Goal: Information Seeking & Learning: Learn about a topic

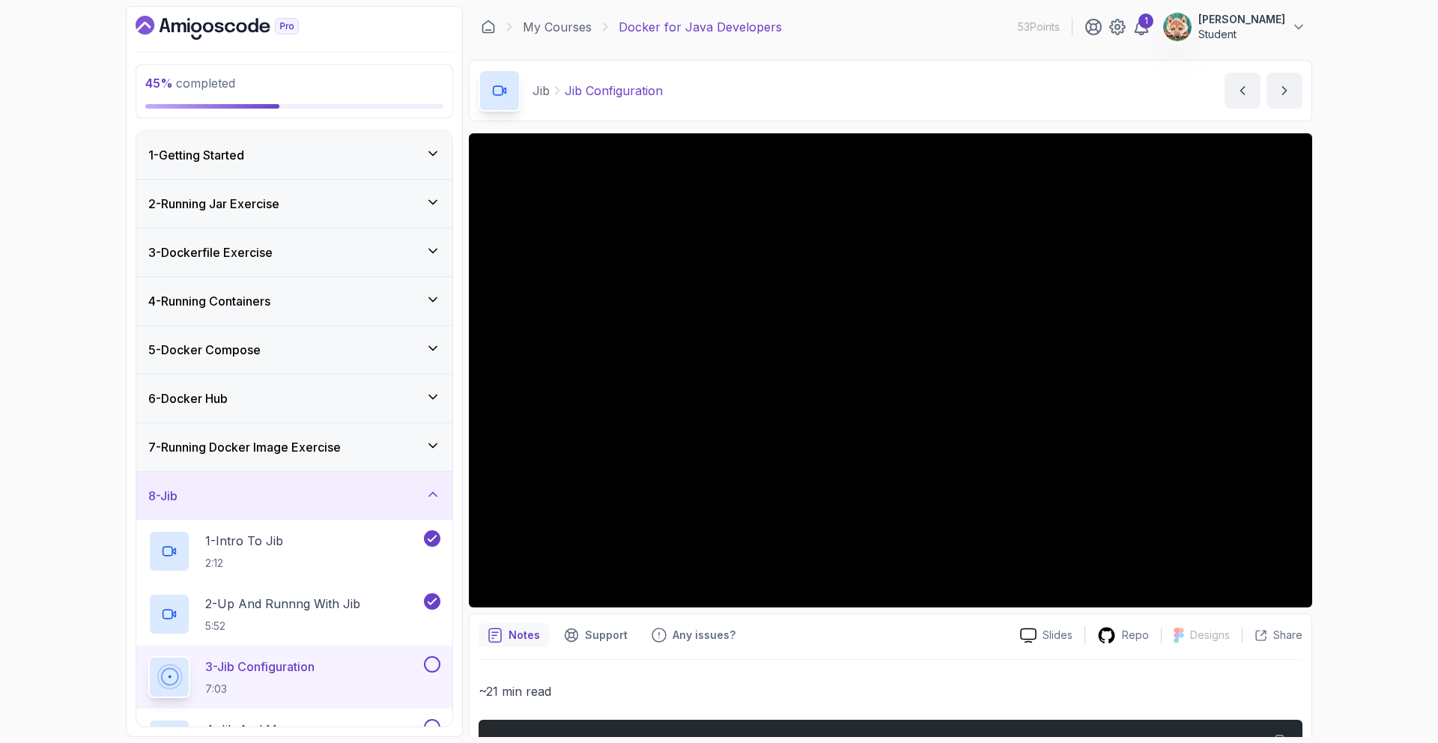
scroll to position [267, 0]
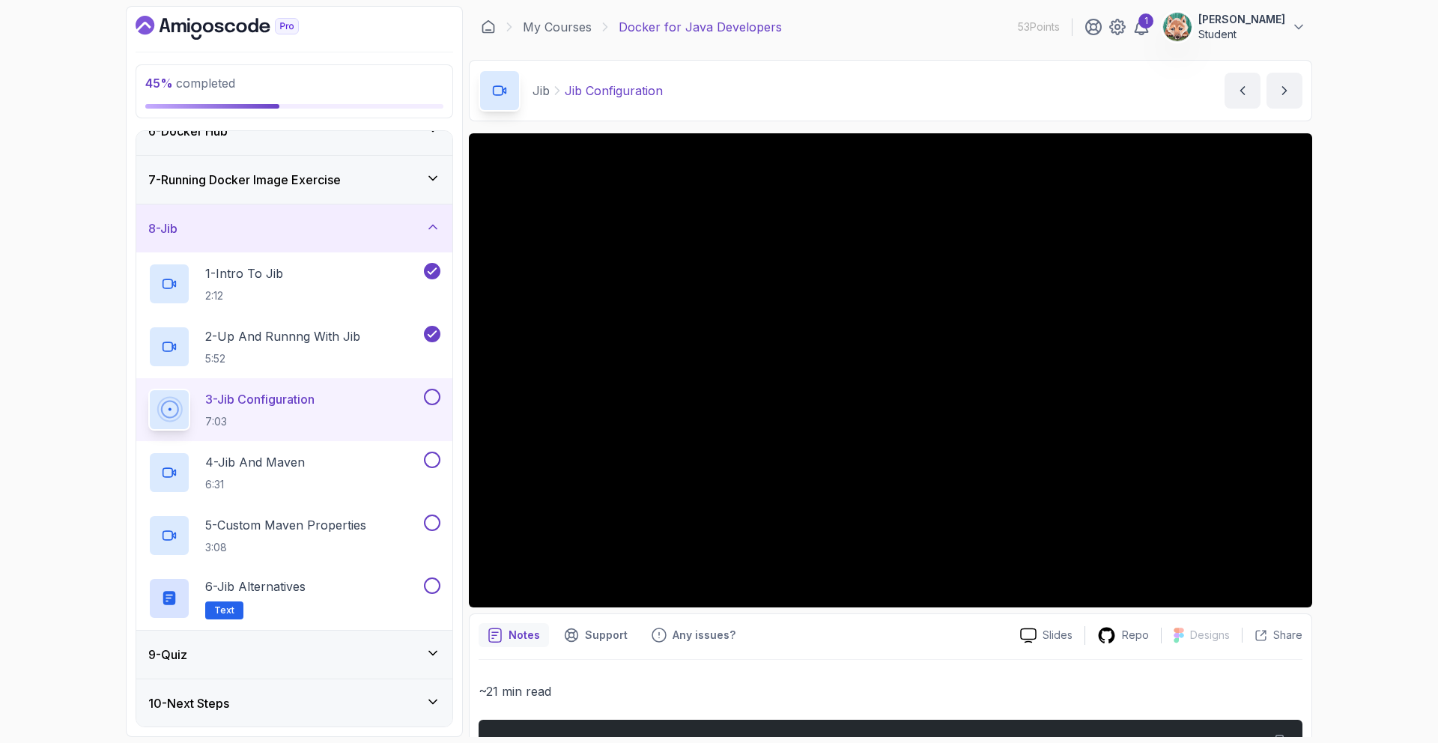
click at [426, 395] on button at bounding box center [432, 397] width 16 height 16
click at [434, 404] on button at bounding box center [432, 397] width 16 height 16
click at [437, 399] on icon at bounding box center [431, 396] width 13 height 15
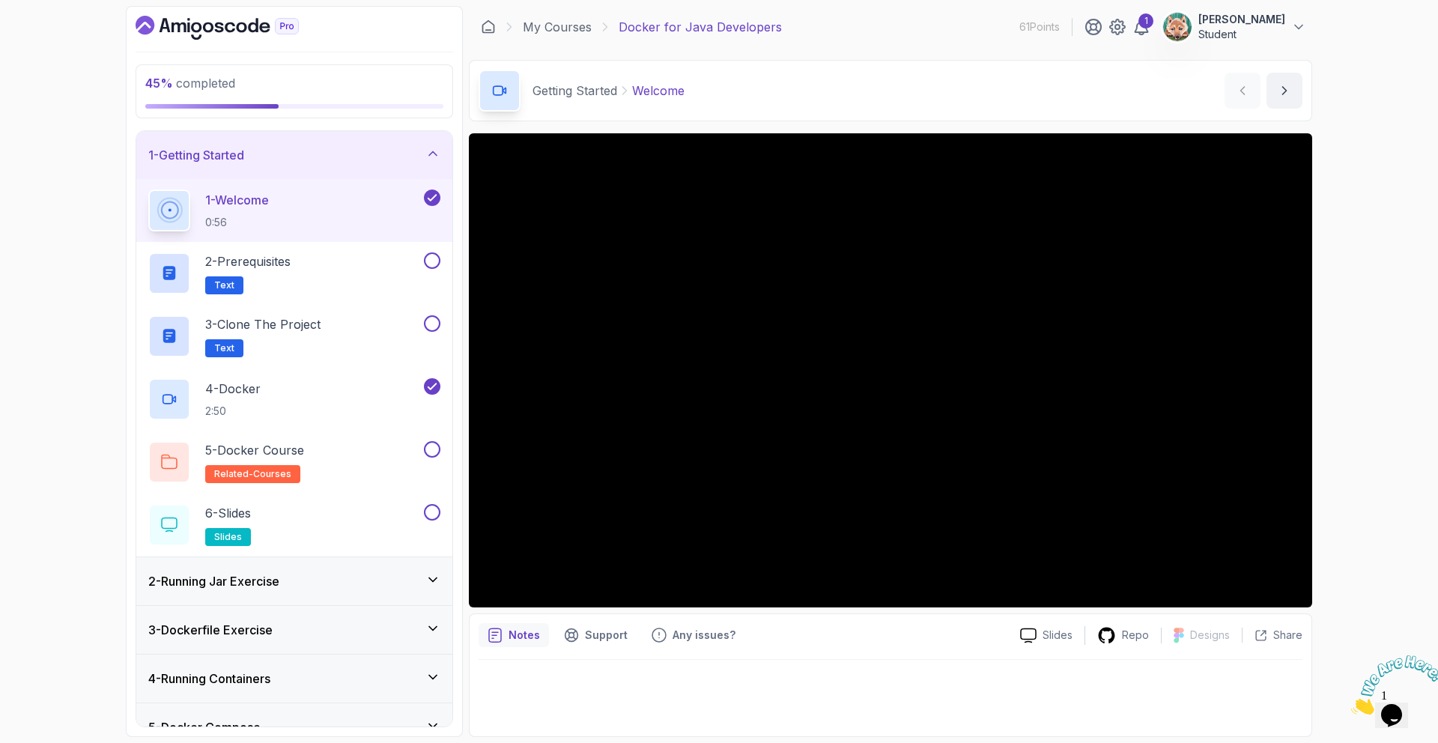
click at [1397, 712] on img at bounding box center [1397, 684] width 93 height 59
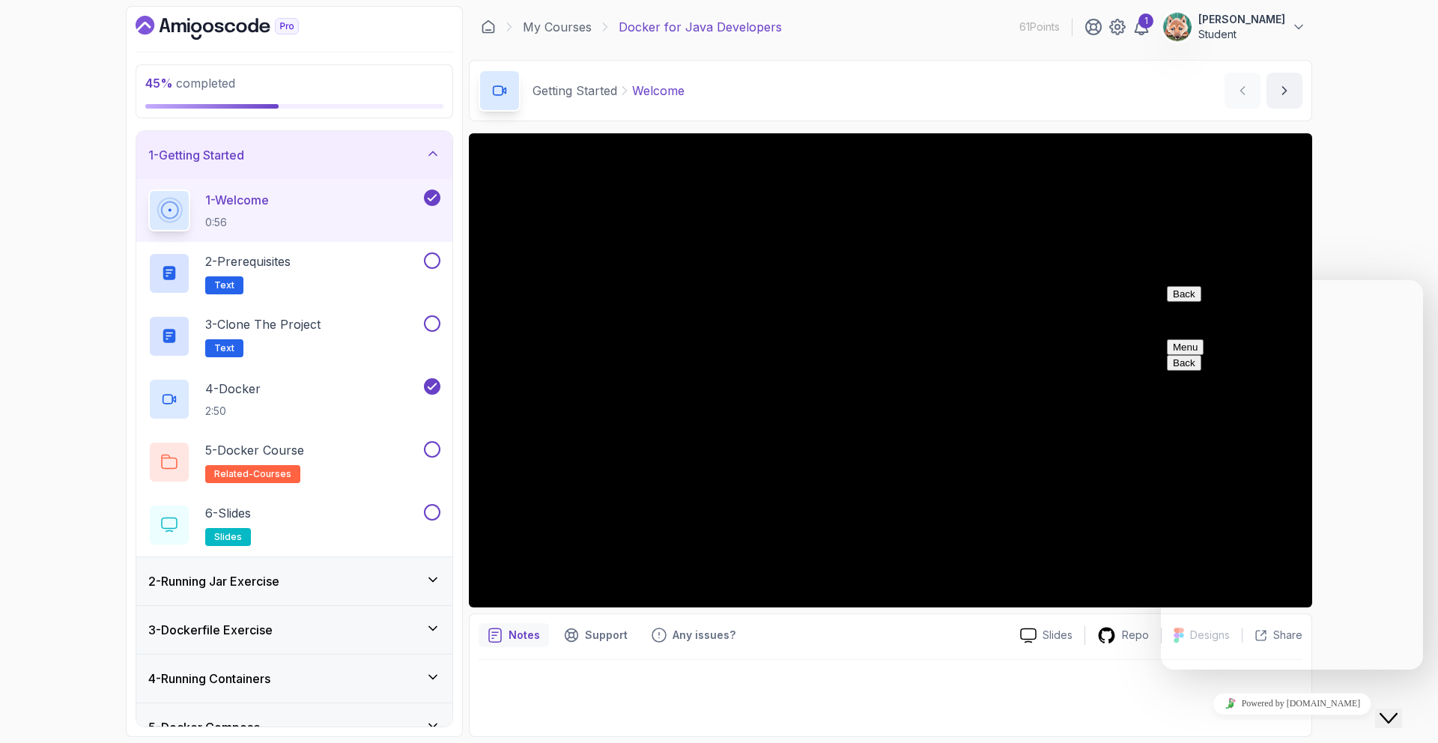
click at [1111, 696] on div at bounding box center [891, 693] width 824 height 67
click at [1382, 246] on div "45 % completed 1 - Getting Started 1 - Welcome 0:56 2 - Prerequisites Text 3 - …" at bounding box center [719, 371] width 1438 height 743
click at [1345, 98] on div "45 % completed 1 - Getting Started 1 - Welcome 0:56 2 - Prerequisites Text 3 - …" at bounding box center [719, 371] width 1438 height 743
click at [1192, 302] on button "Back" at bounding box center [1184, 294] width 34 height 16
click at [1397, 710] on div "Close Chat This icon closes the chat window." at bounding box center [1388, 718] width 18 height 18
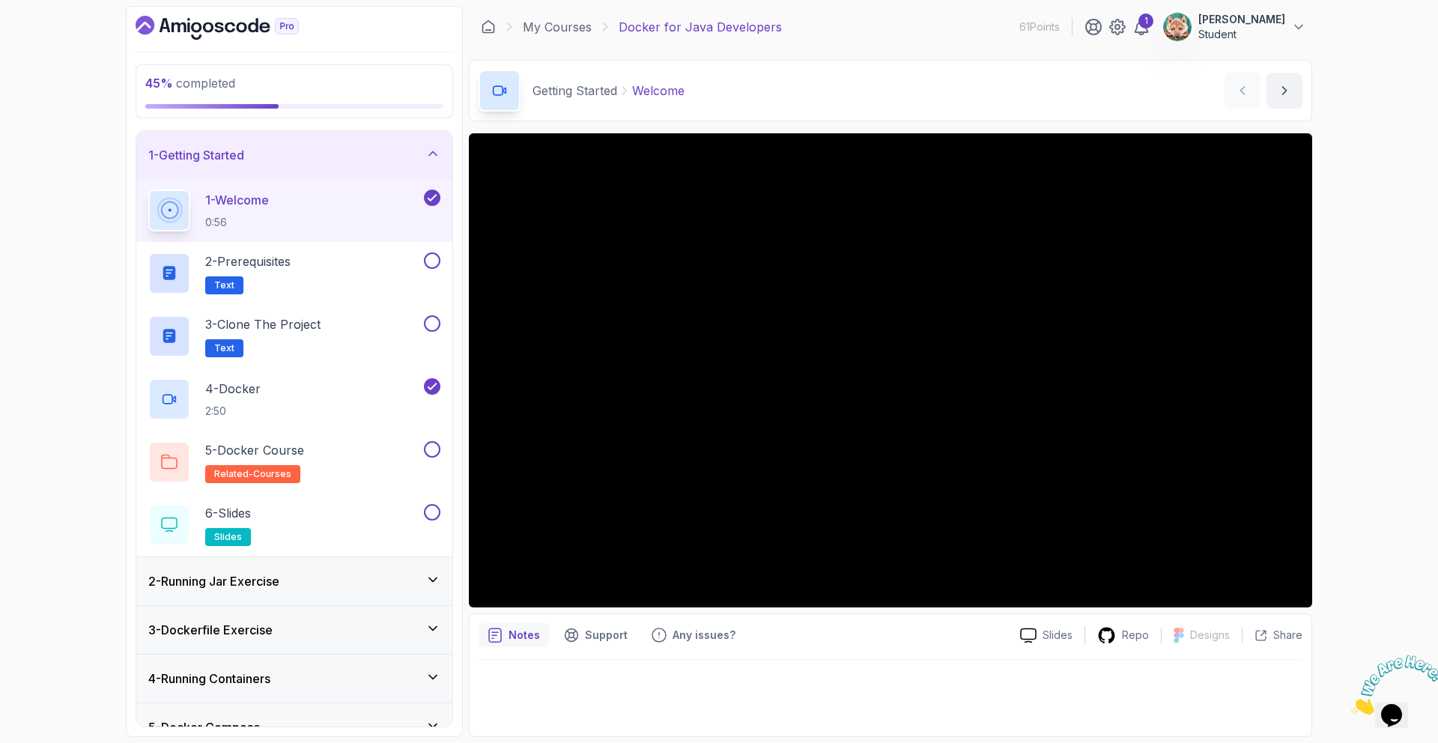
scroll to position [268, 0]
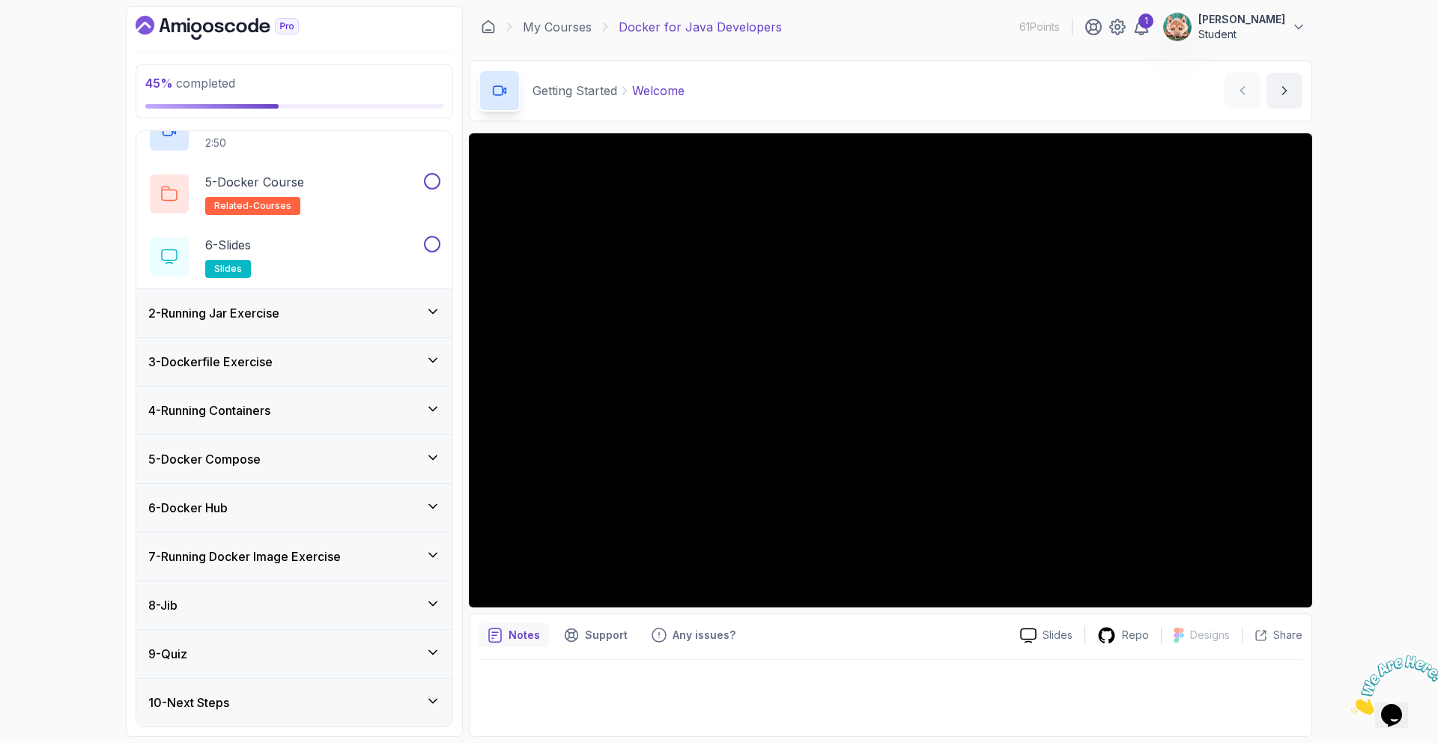
click at [252, 598] on div "8 - Jib" at bounding box center [294, 605] width 292 height 18
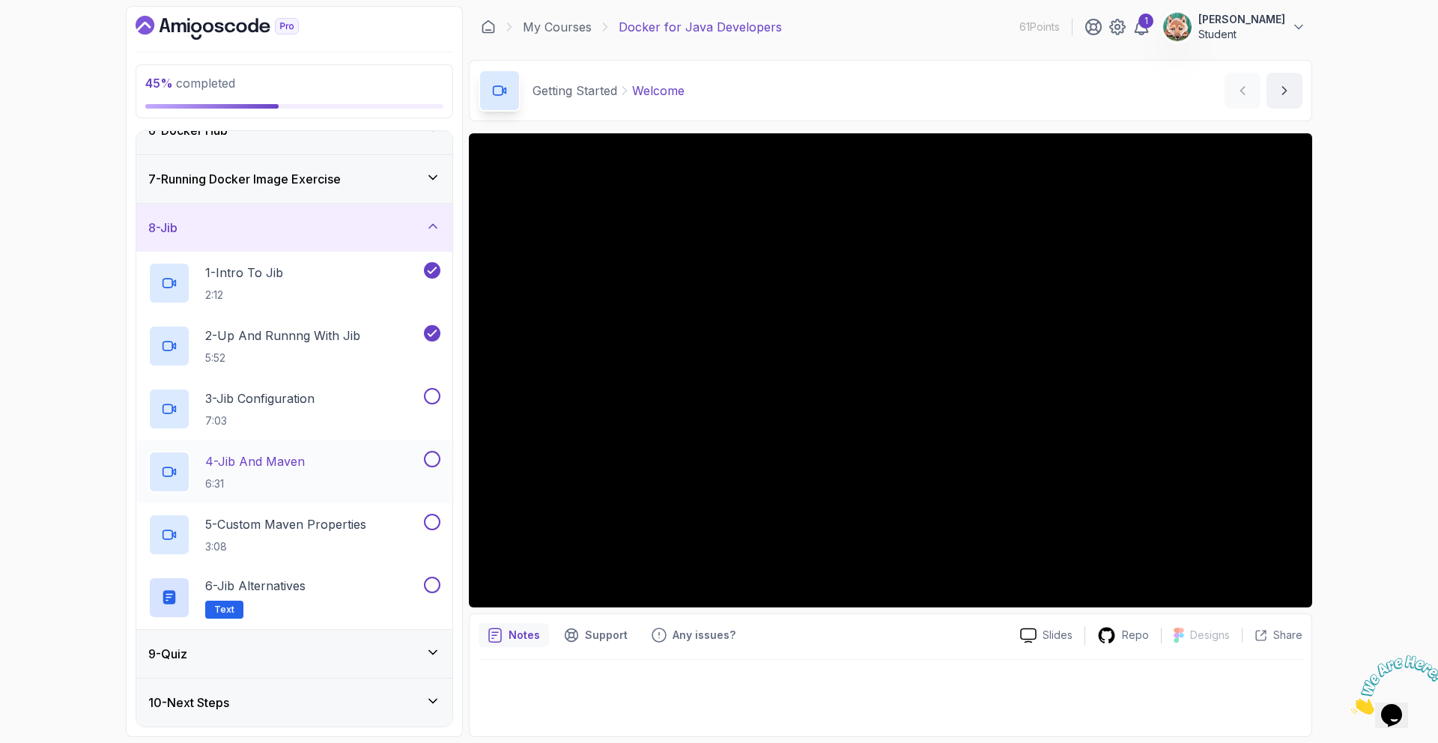
click at [328, 449] on div "4 - Jib And Maven 6:31" at bounding box center [294, 471] width 316 height 63
click at [434, 401] on button at bounding box center [432, 396] width 16 height 16
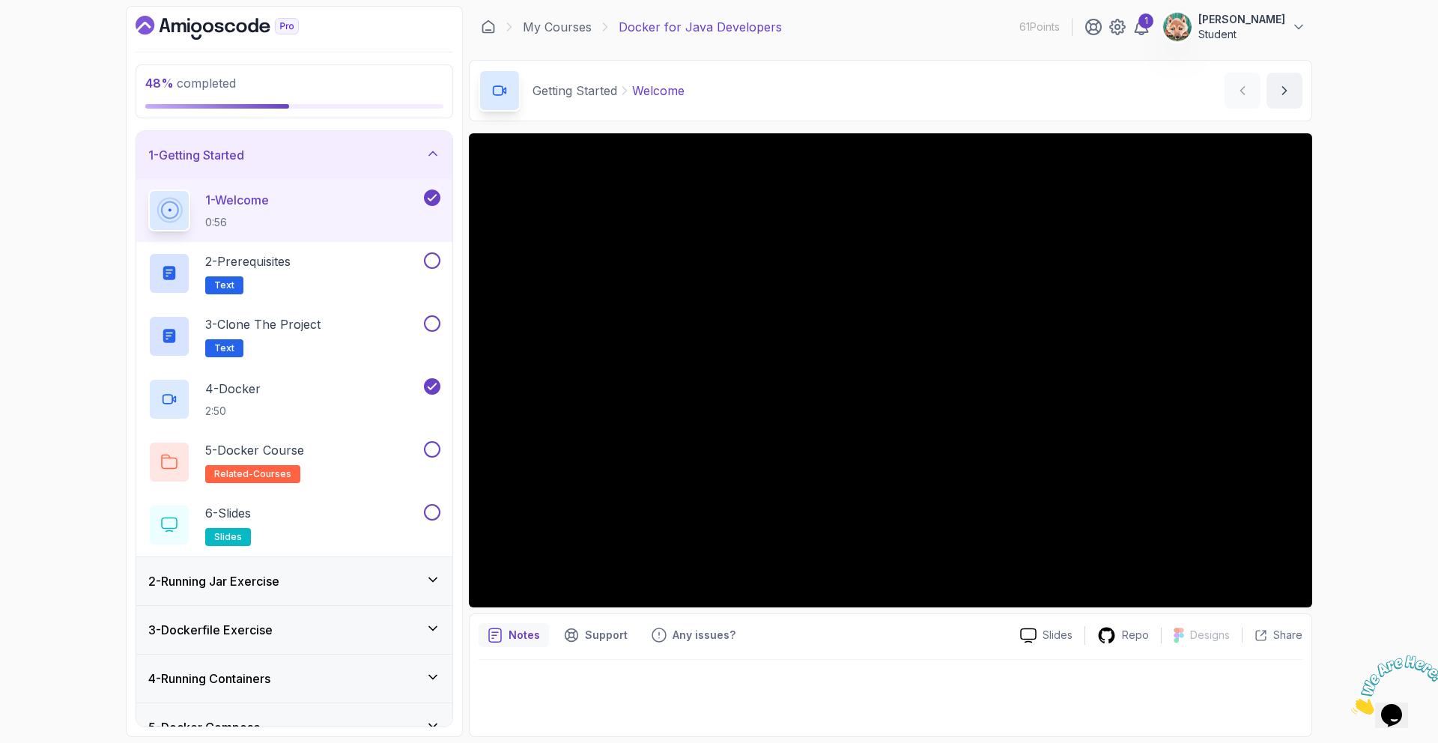
click at [338, 591] on div "2 - Running Jar Exercise" at bounding box center [294, 581] width 316 height 48
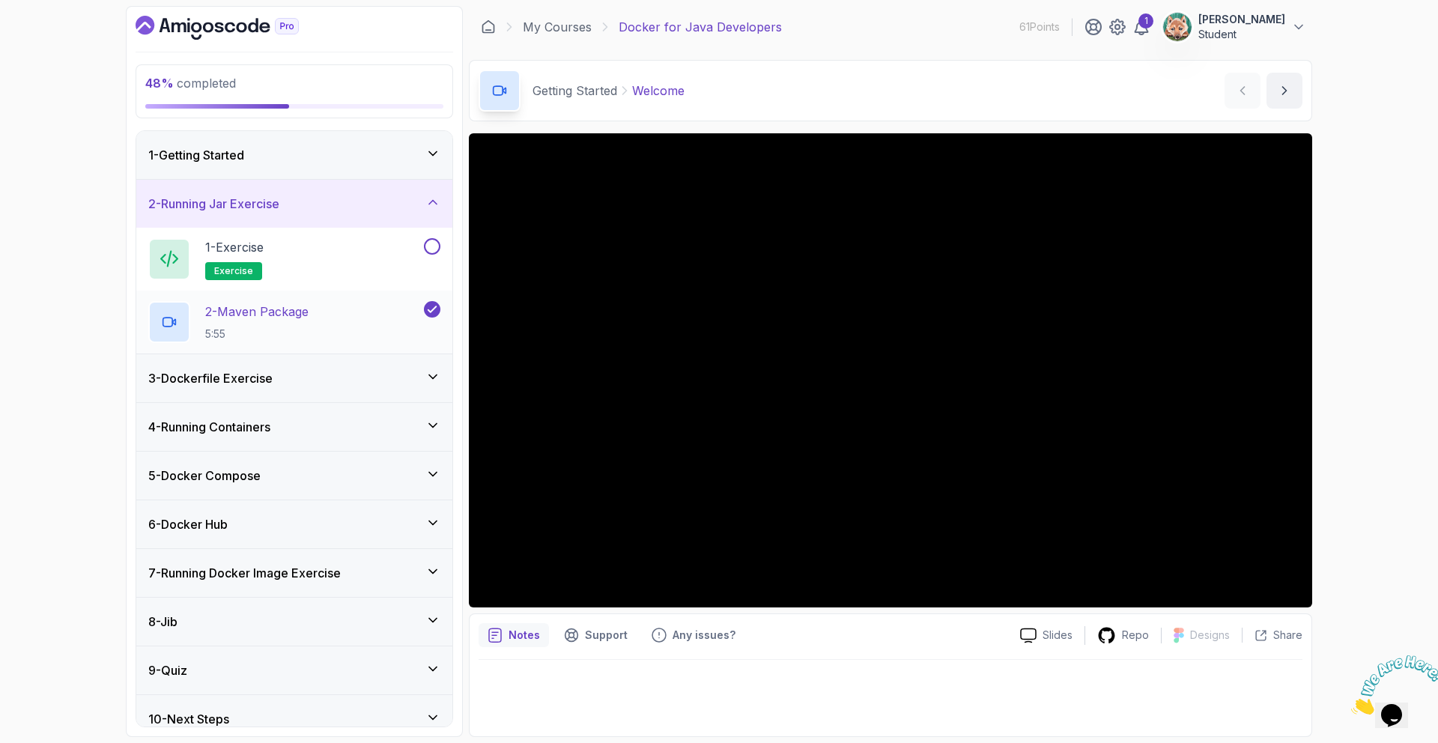
click at [398, 317] on div "2 - Maven Package 5:55" at bounding box center [284, 322] width 273 height 42
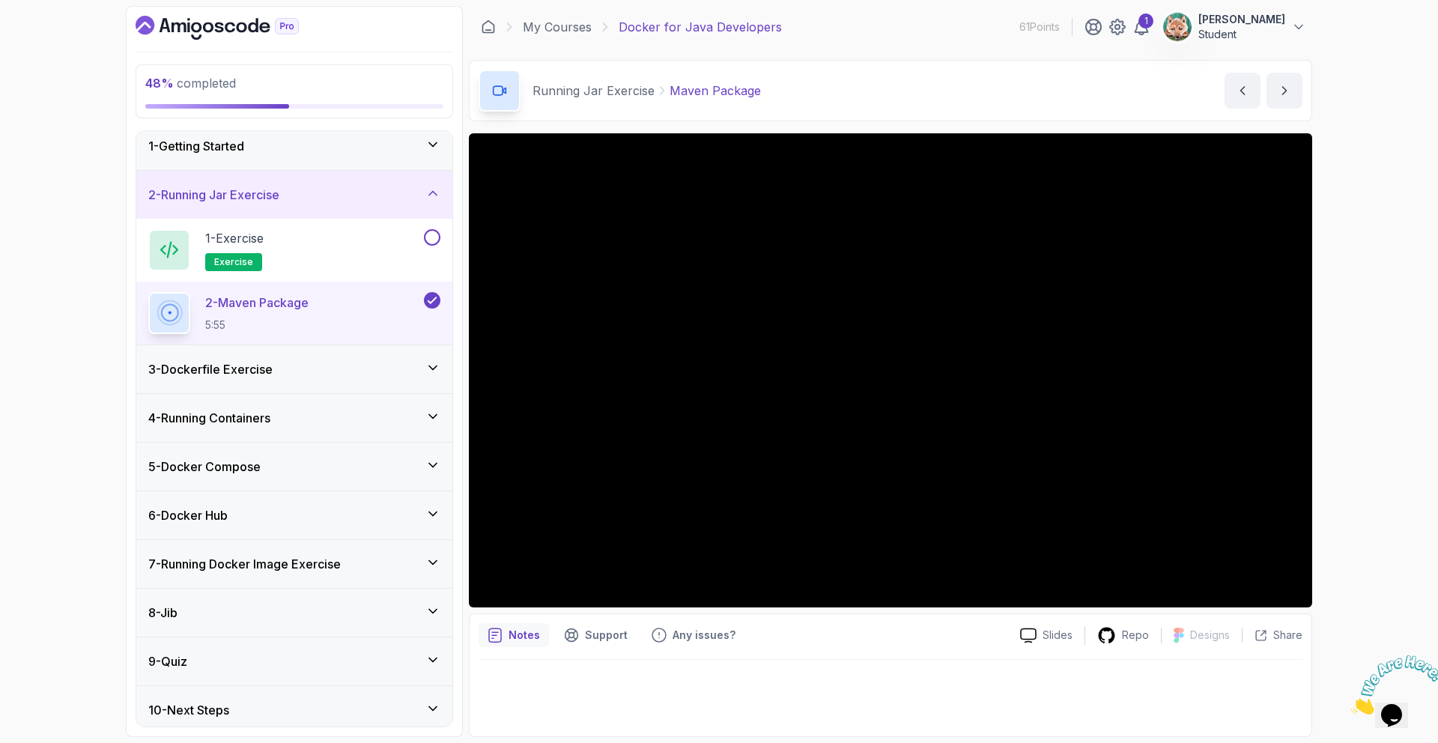
scroll to position [16, 0]
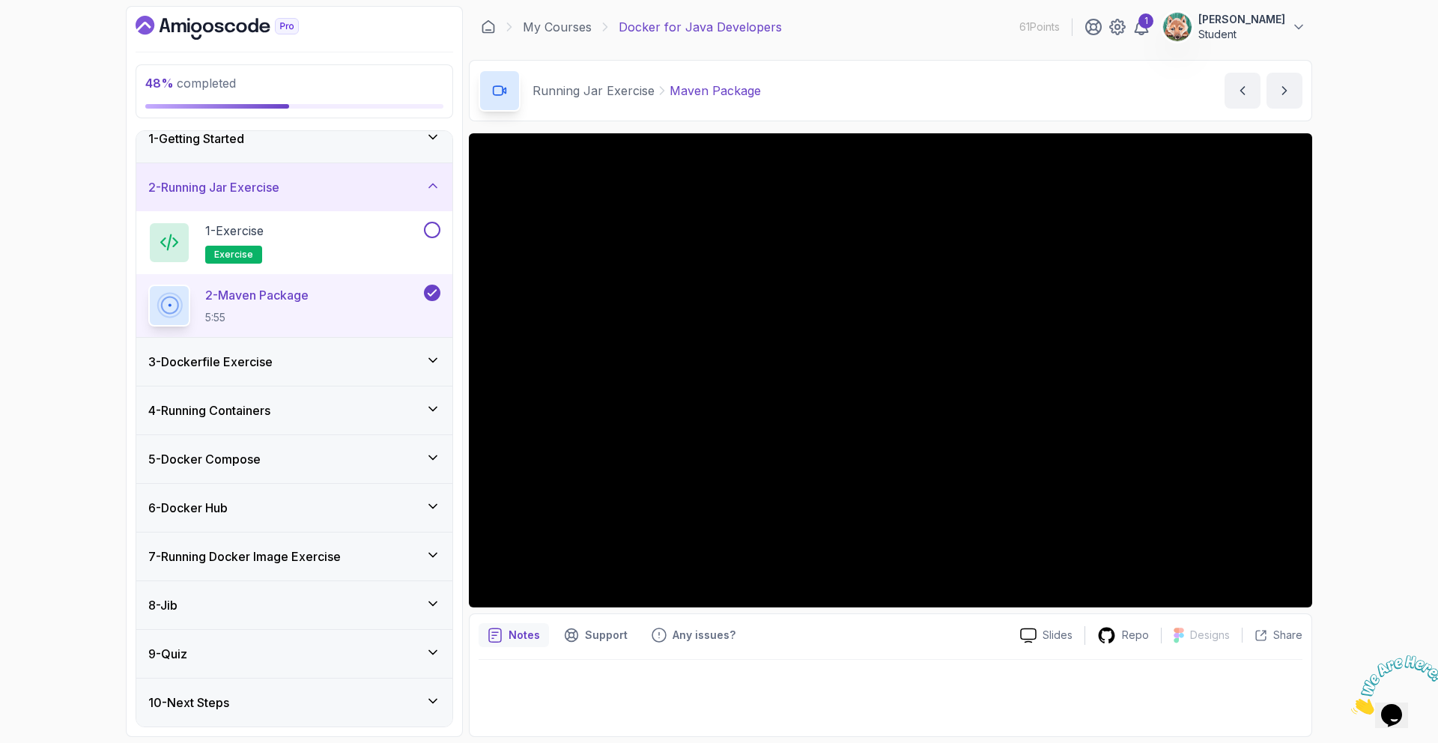
click at [223, 602] on div "8 - Jib" at bounding box center [294, 605] width 292 height 18
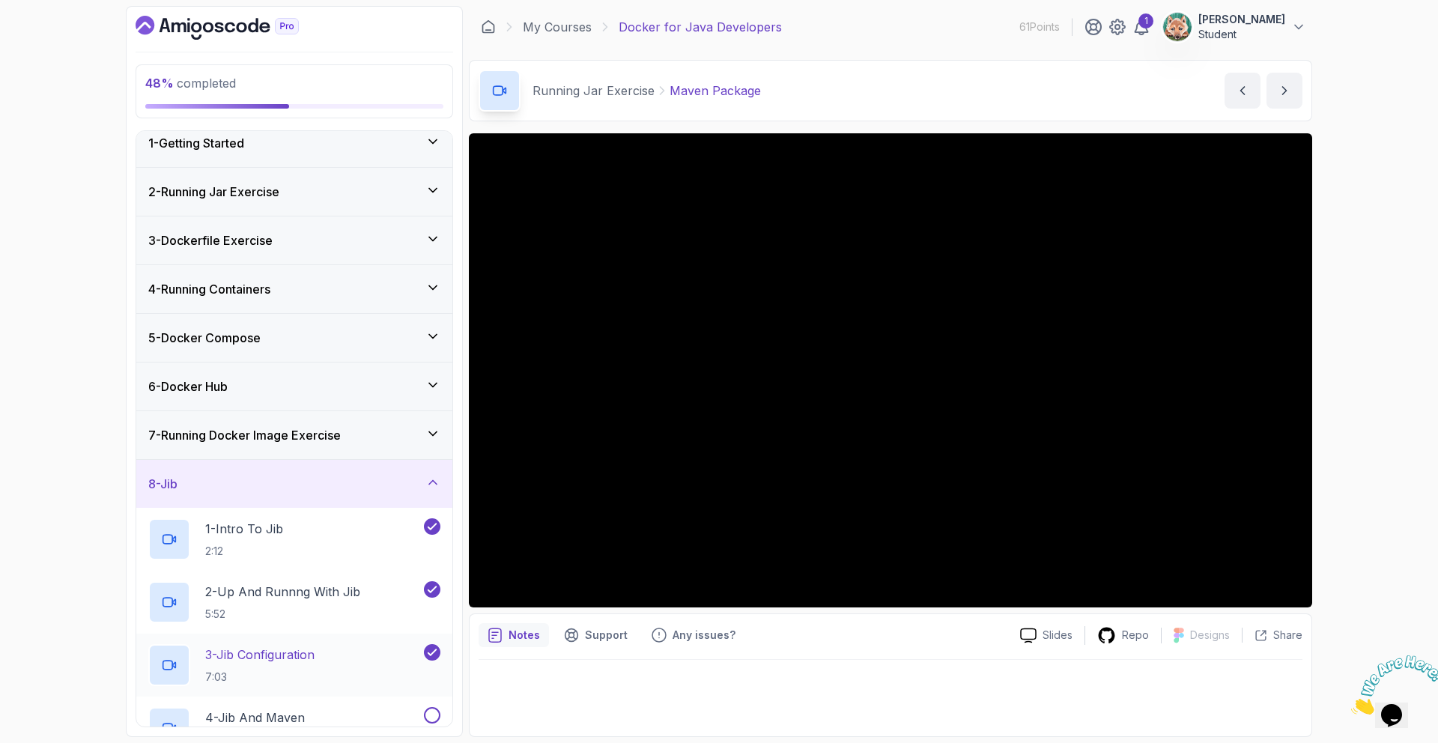
scroll to position [32, 0]
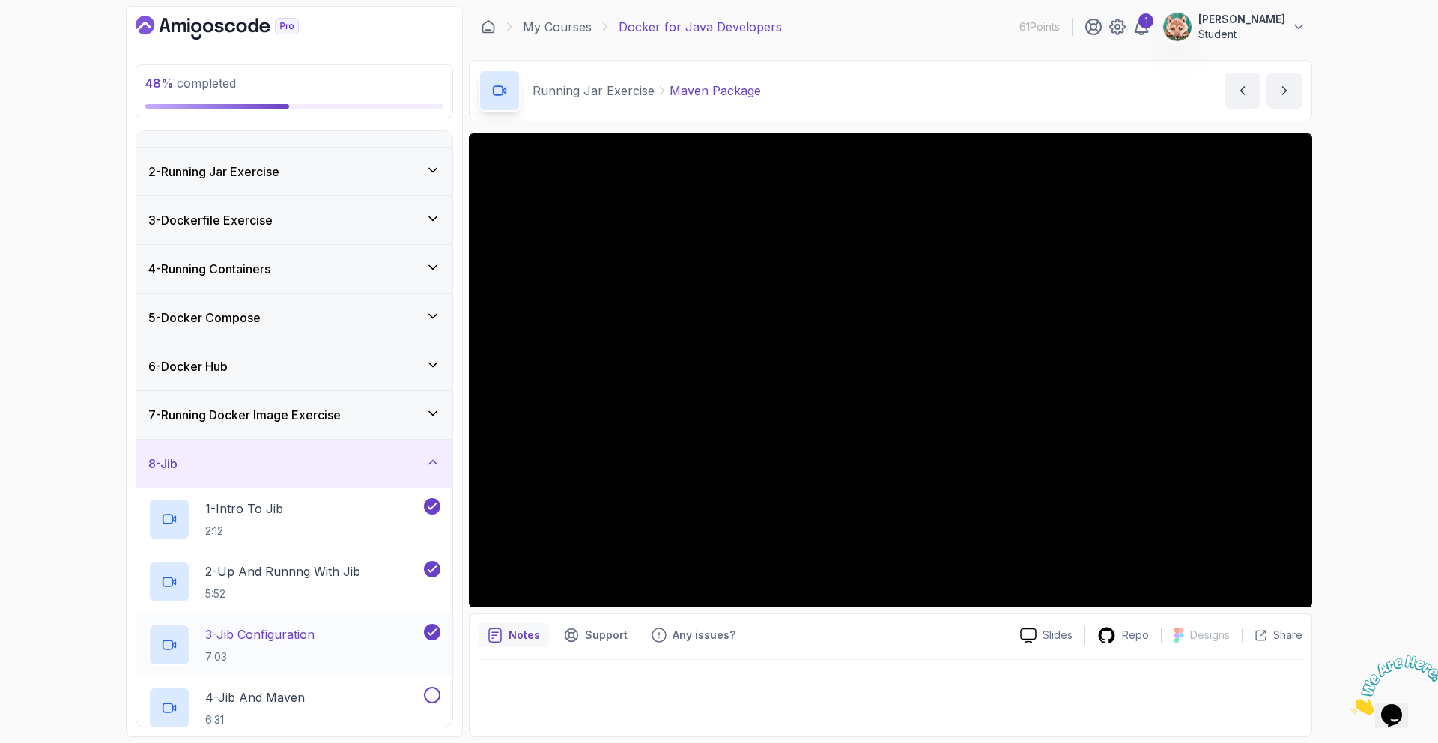
click at [288, 637] on p "3 - Jib Configuration" at bounding box center [259, 634] width 109 height 18
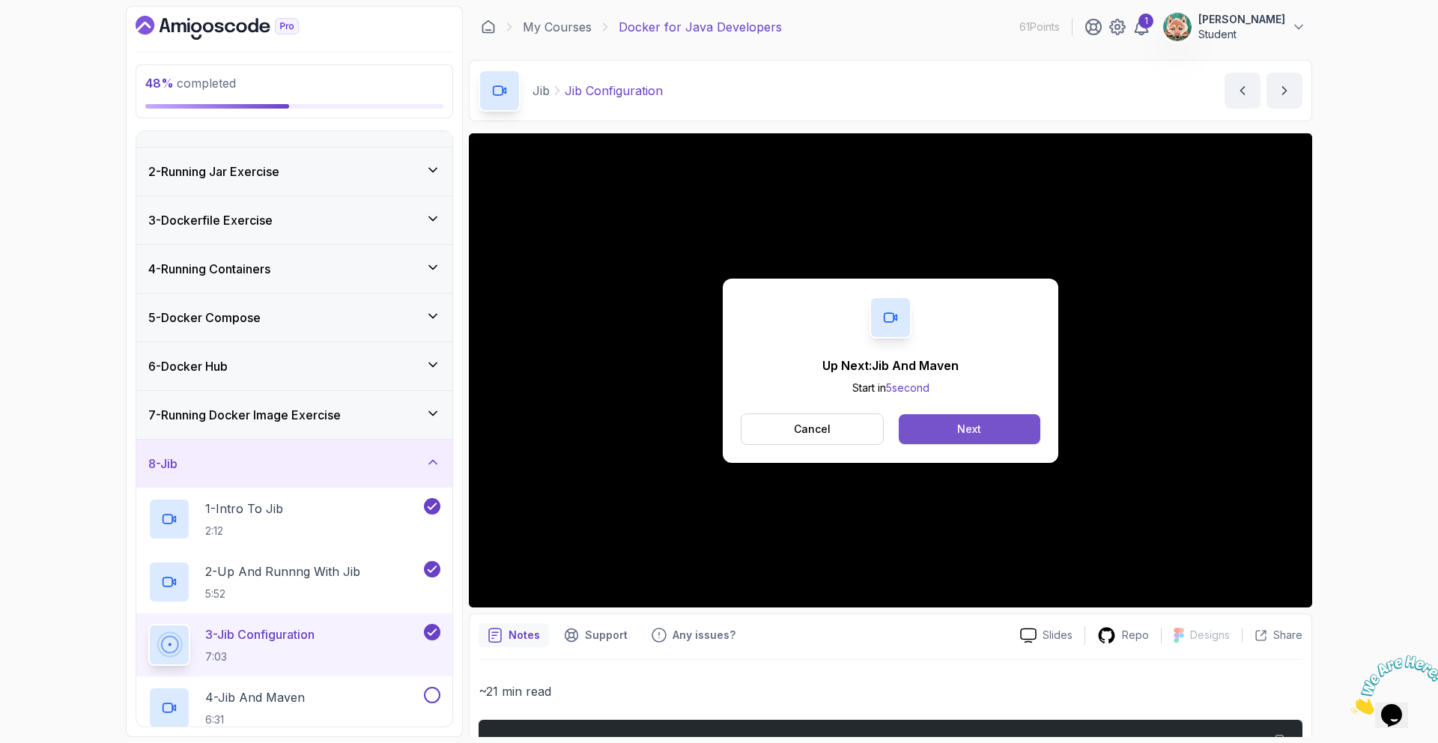
click at [993, 438] on button "Next" at bounding box center [970, 429] width 142 height 30
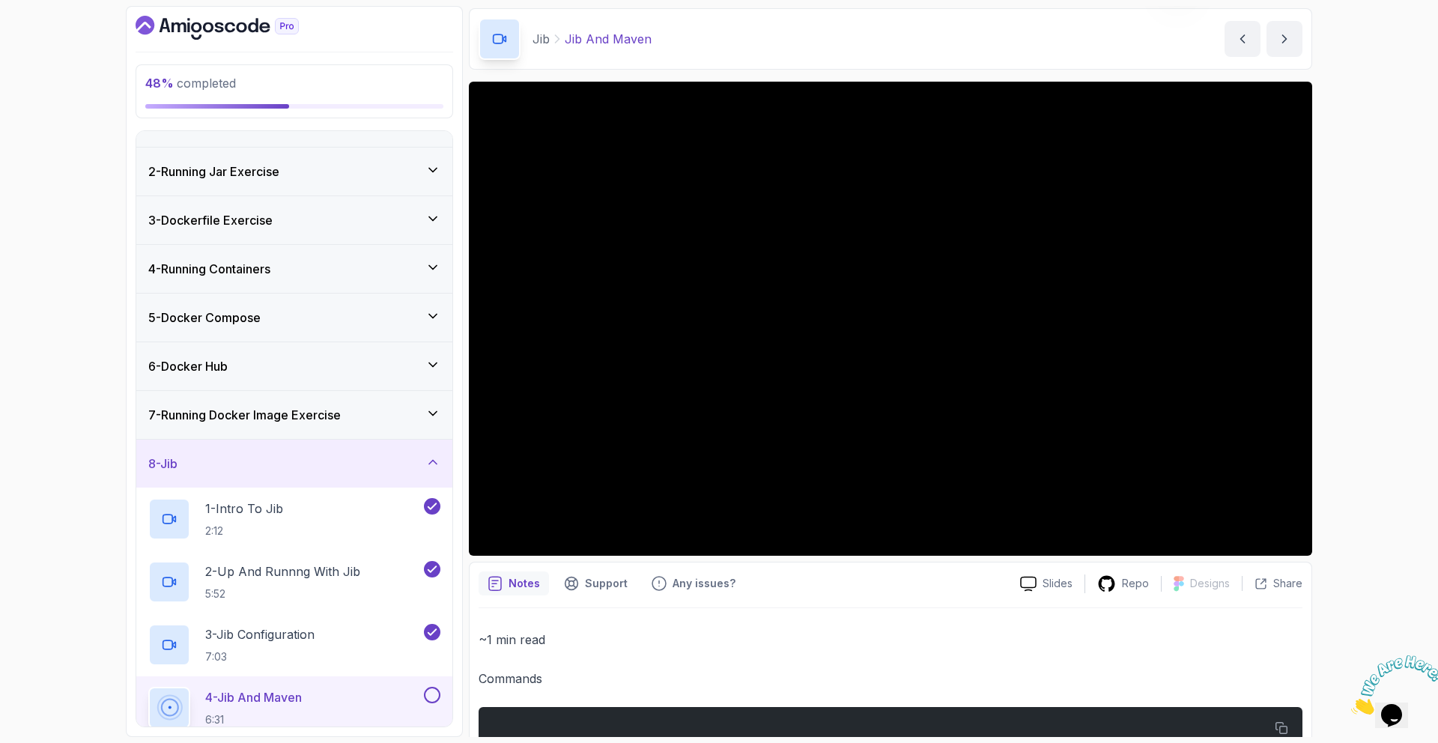
scroll to position [4, 0]
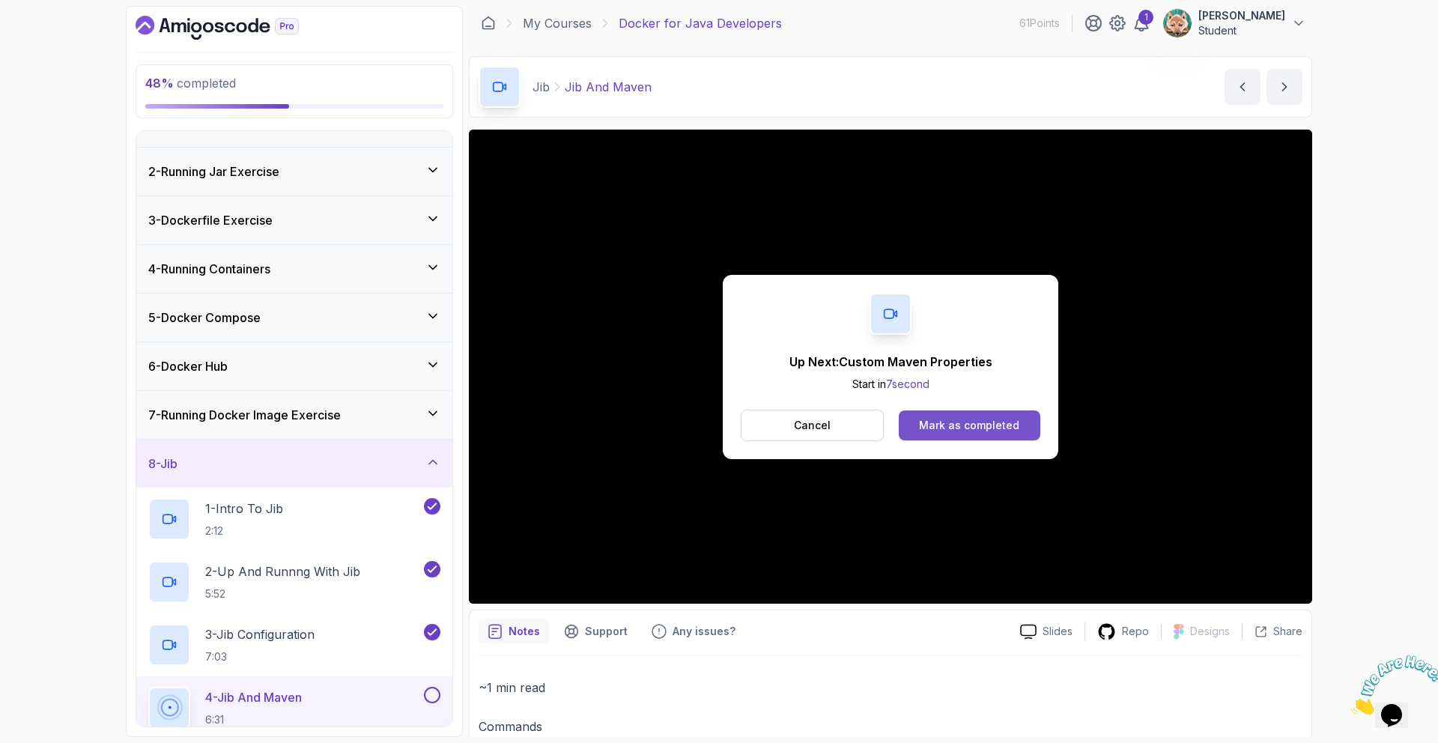
click at [999, 431] on div "Mark as completed" at bounding box center [969, 425] width 100 height 15
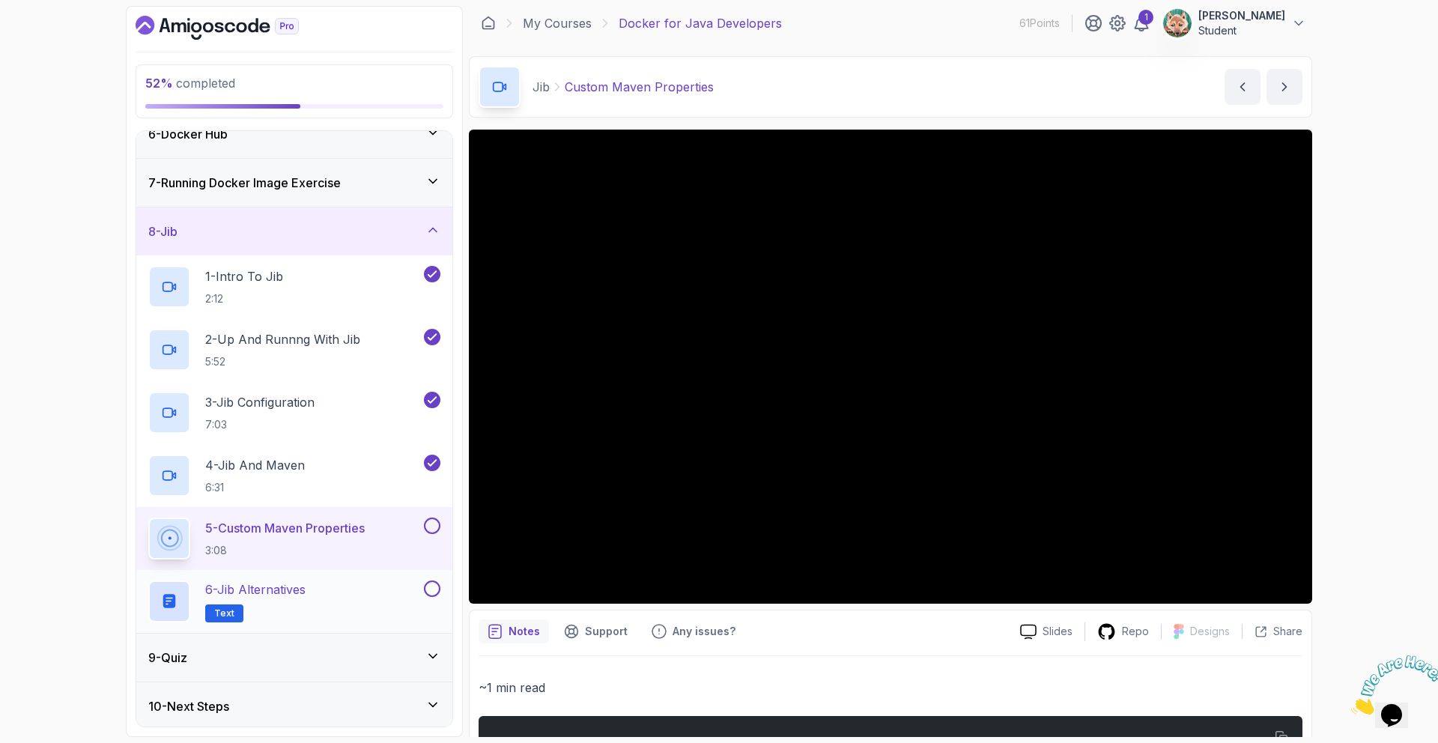
scroll to position [268, 0]
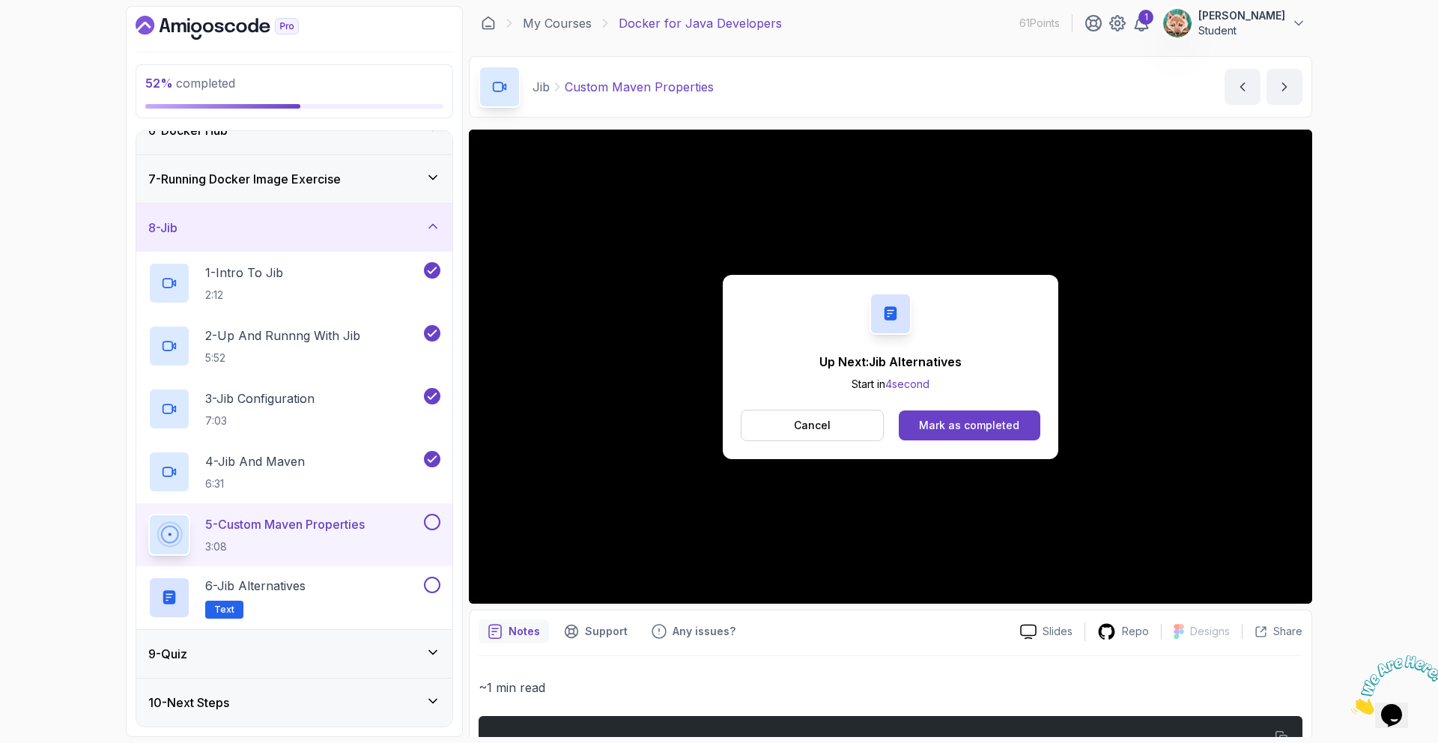
click at [353, 694] on div "10 - Next Steps" at bounding box center [294, 702] width 292 height 18
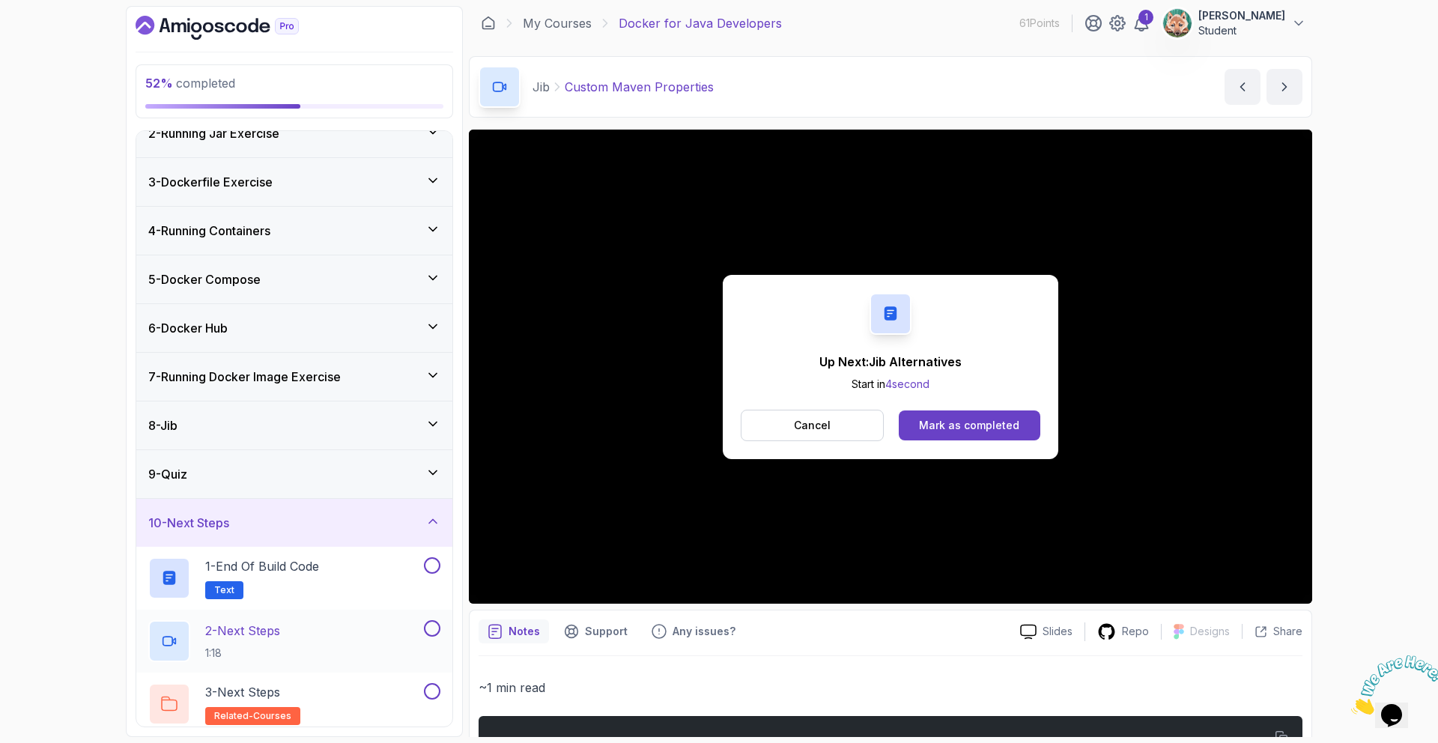
scroll to position [79, 0]
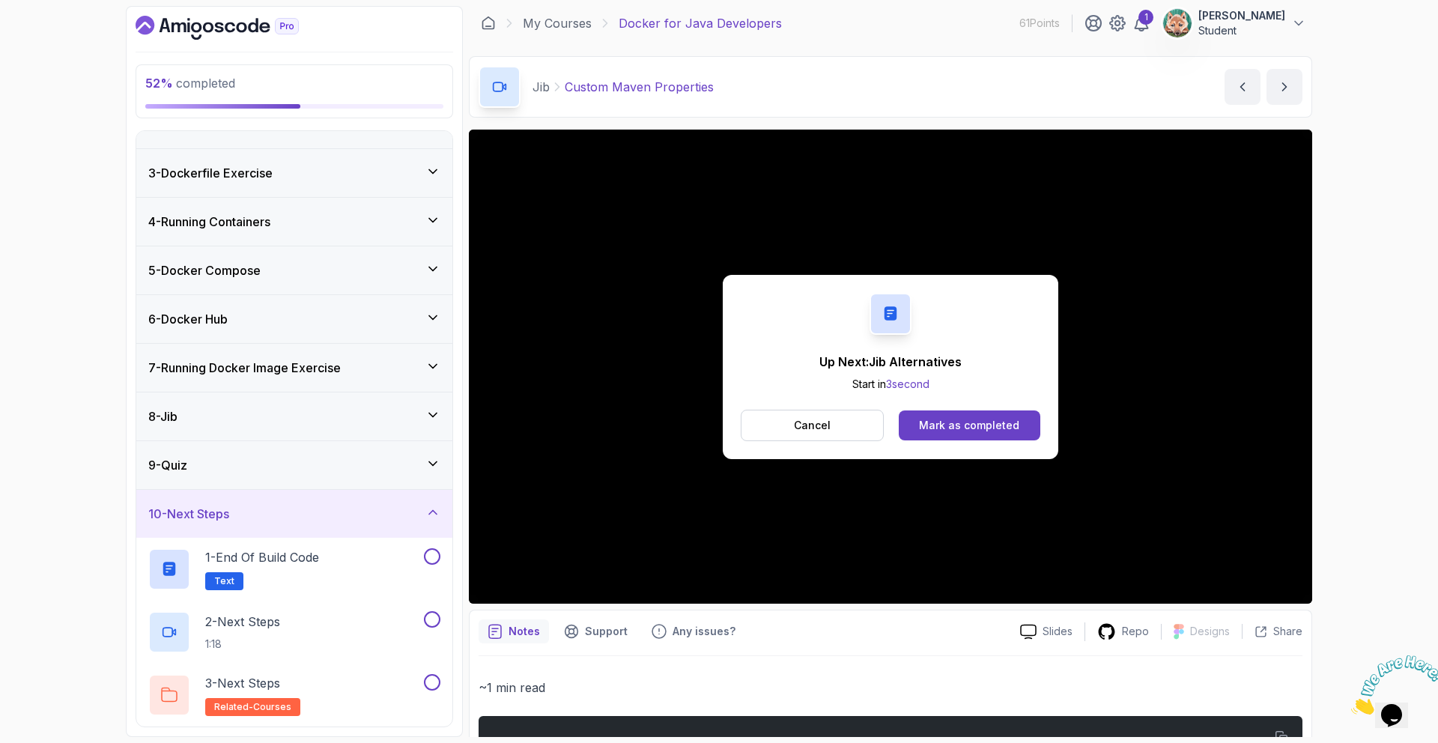
click at [333, 461] on div "9 - Quiz" at bounding box center [294, 465] width 292 height 18
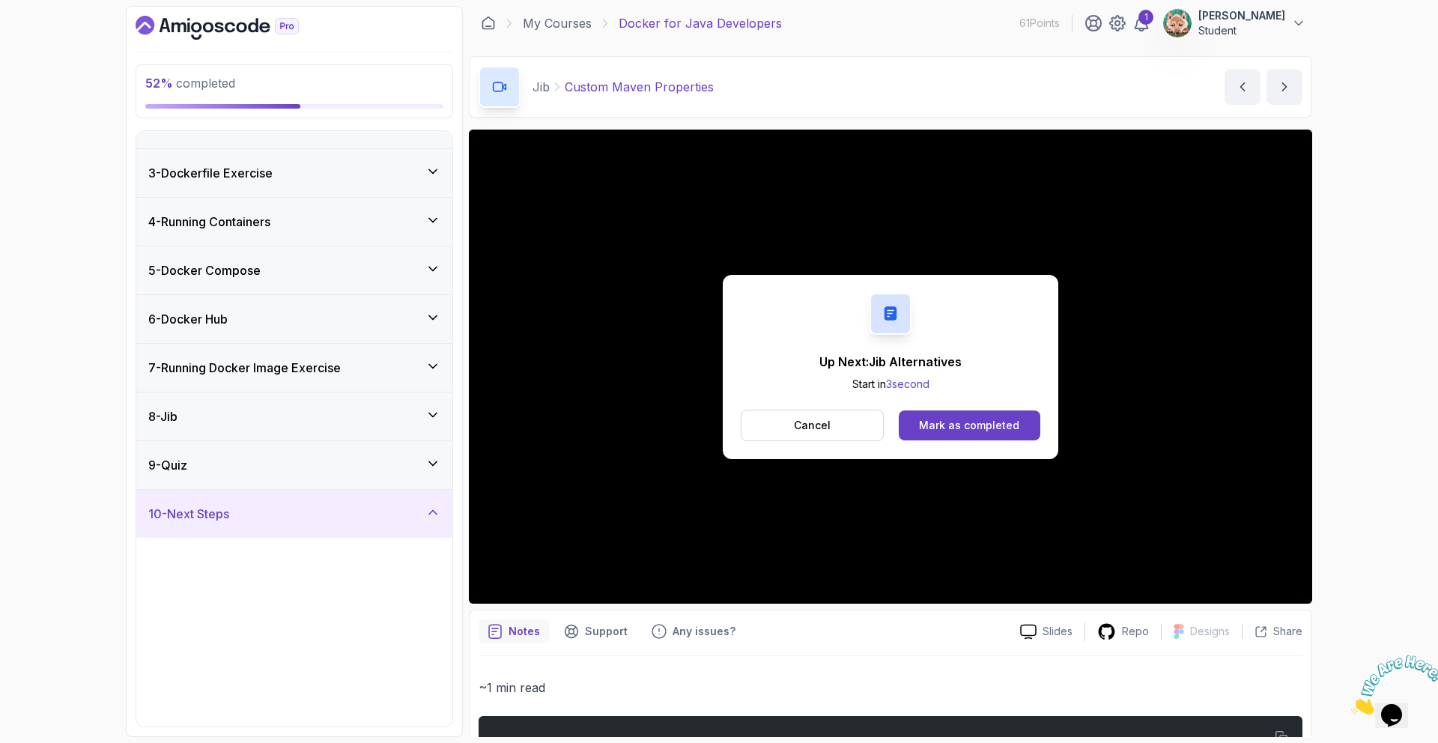
scroll to position [0, 0]
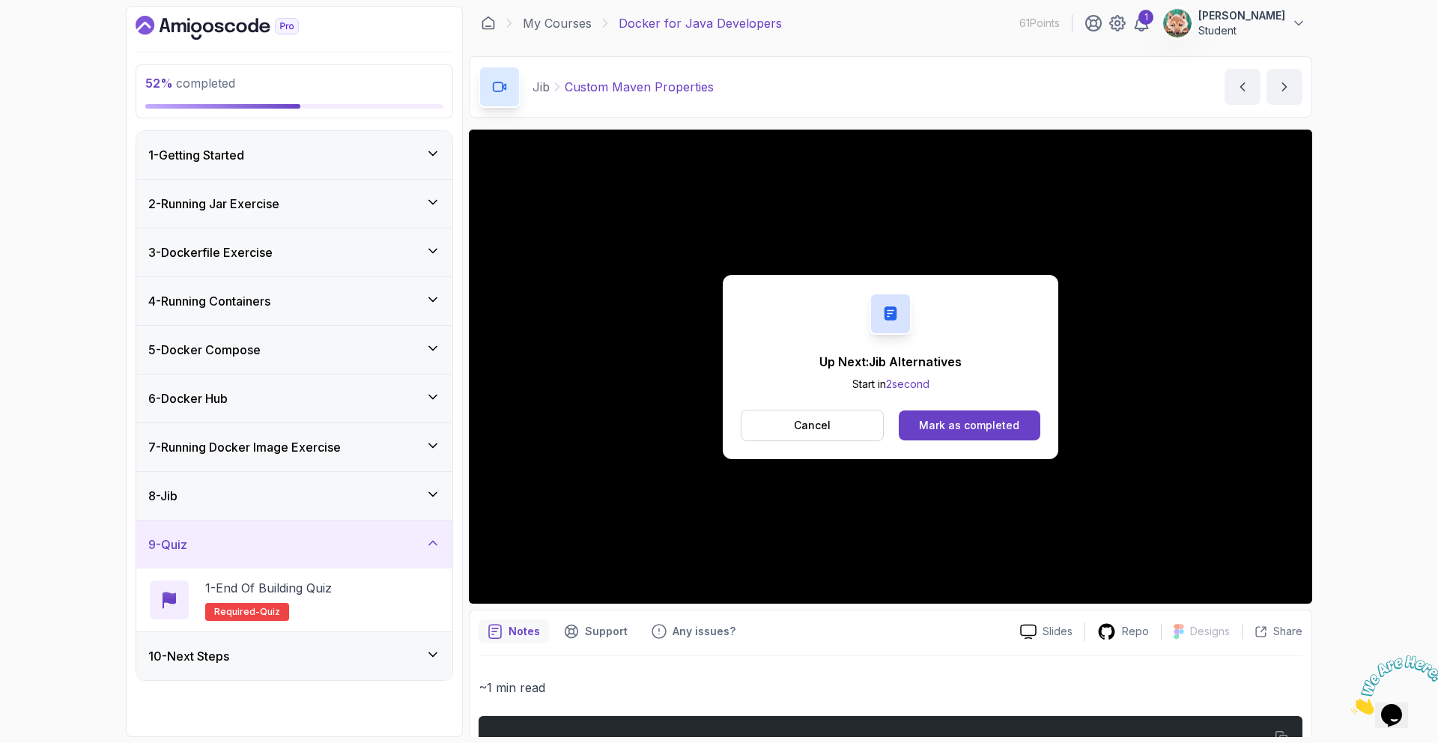
click at [332, 642] on div "10 - Next Steps" at bounding box center [294, 656] width 316 height 48
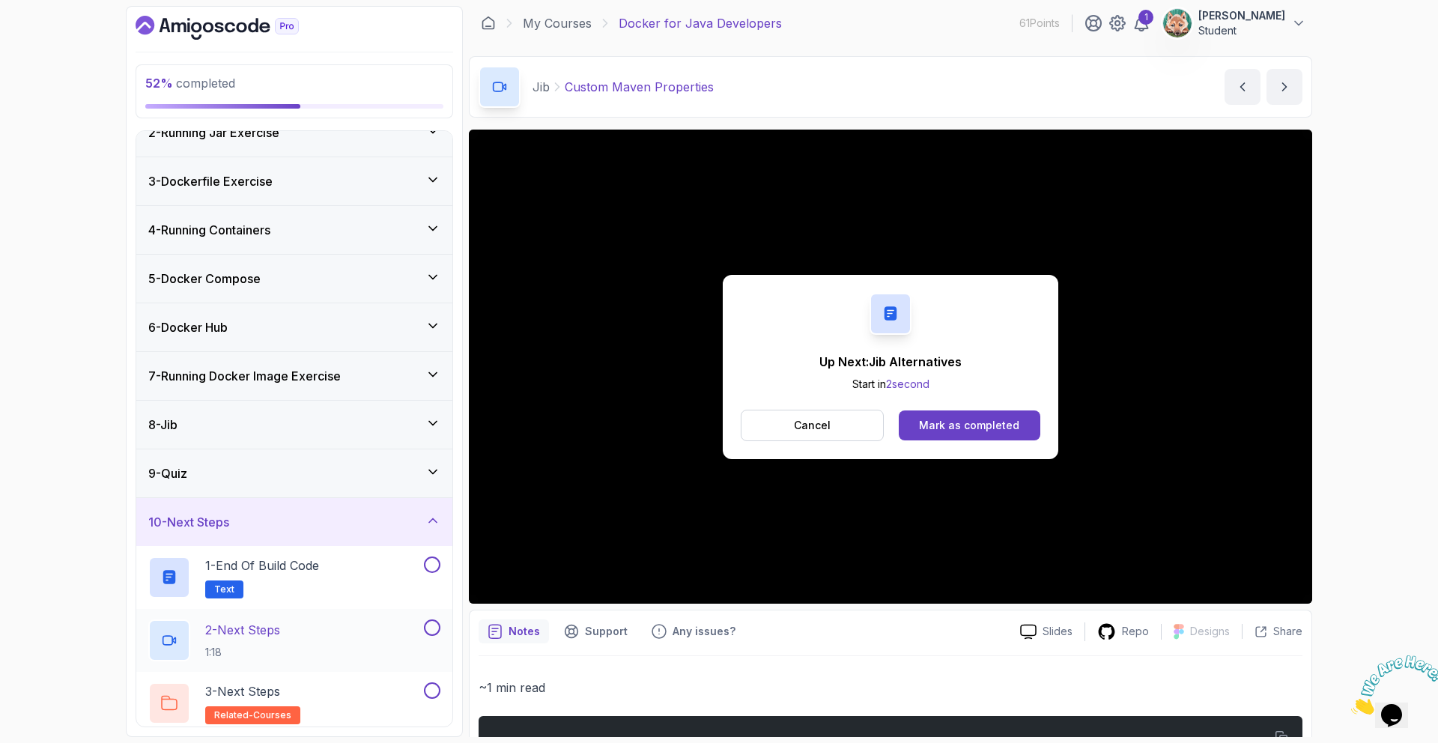
scroll to position [79, 0]
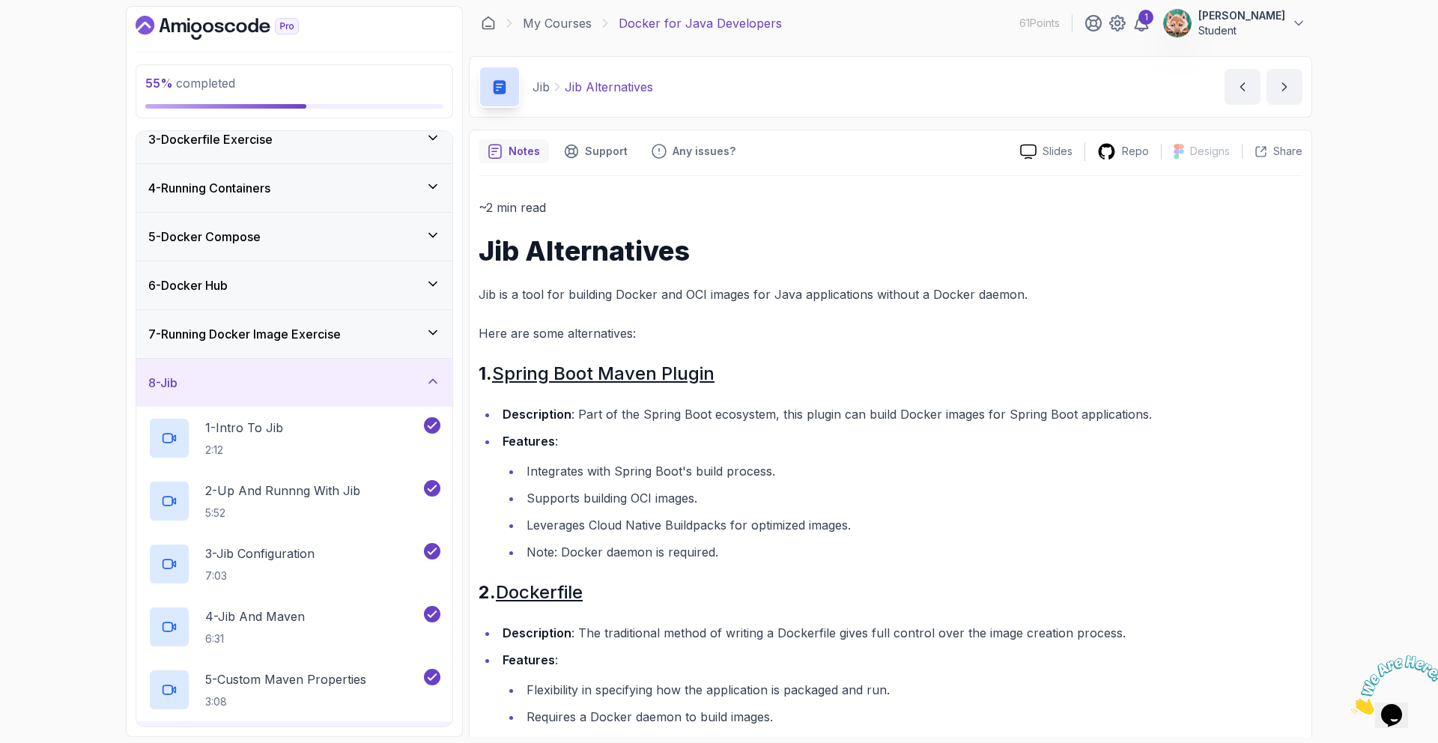
scroll to position [268, 0]
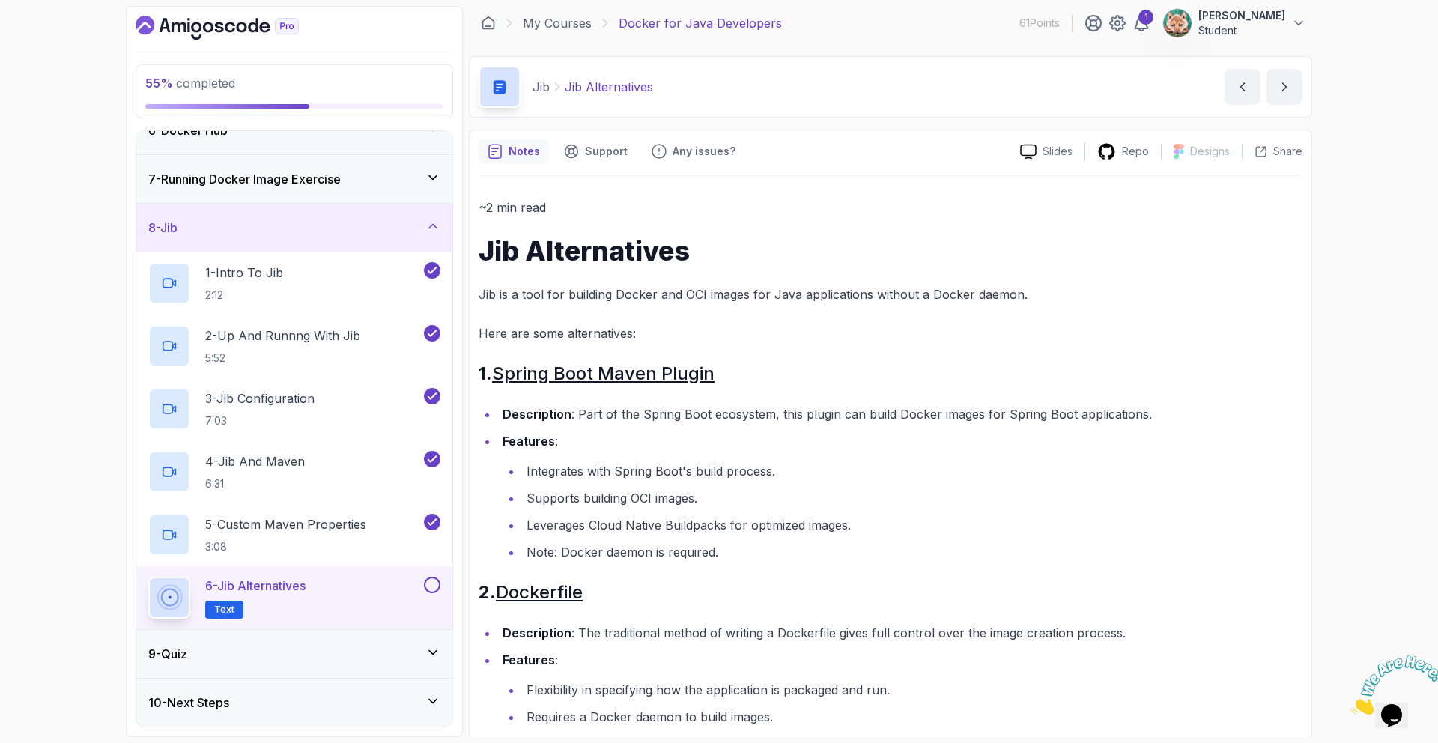
click at [386, 665] on div "9 - Quiz" at bounding box center [294, 654] width 316 height 48
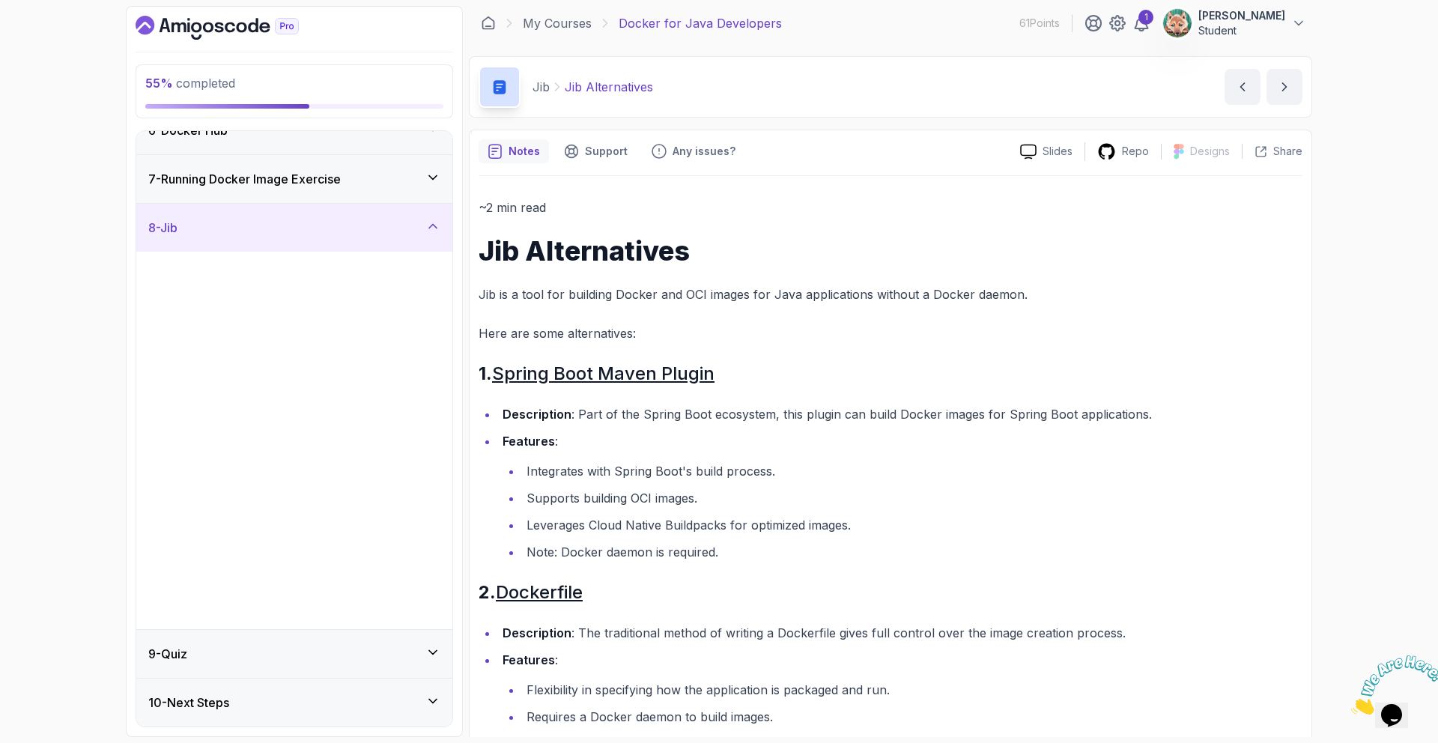
scroll to position [0, 0]
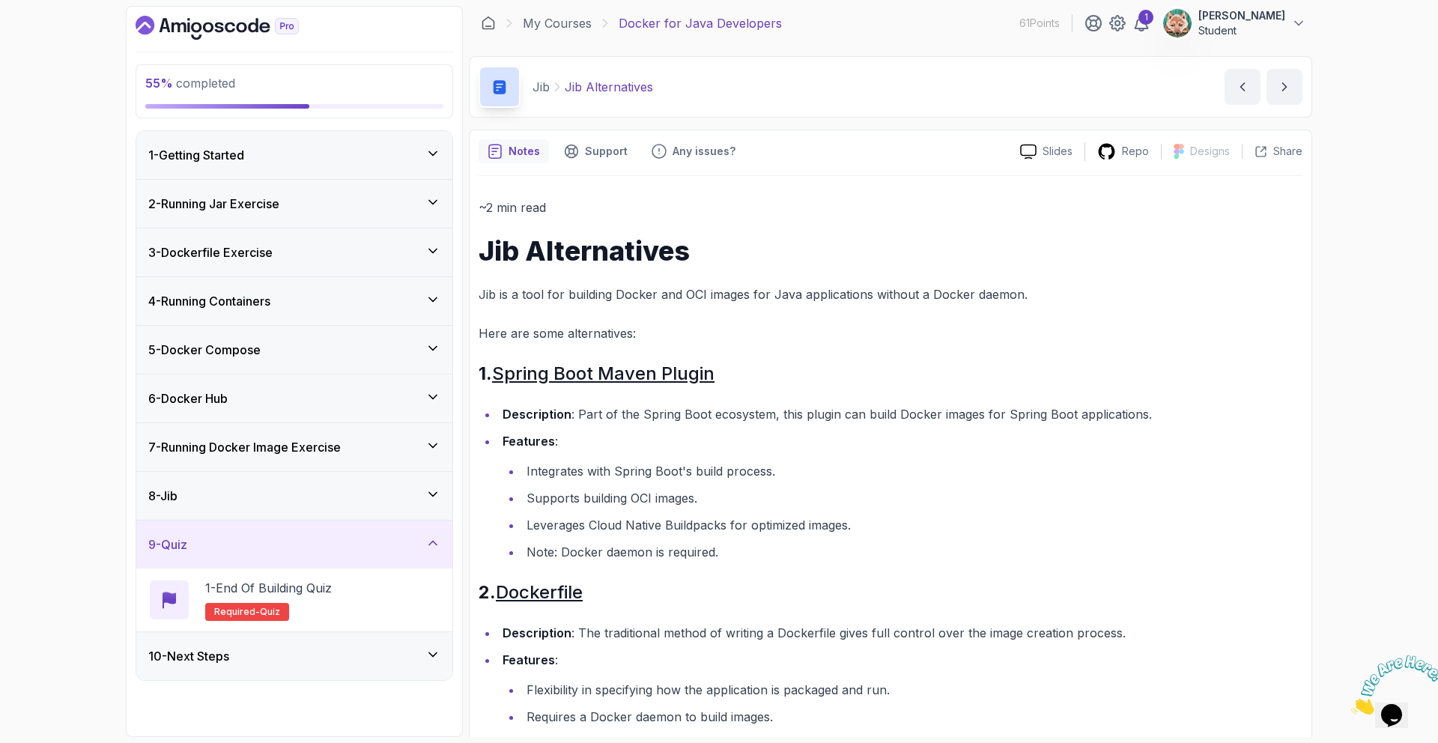
click at [382, 669] on div "10 - Next Steps" at bounding box center [294, 656] width 316 height 48
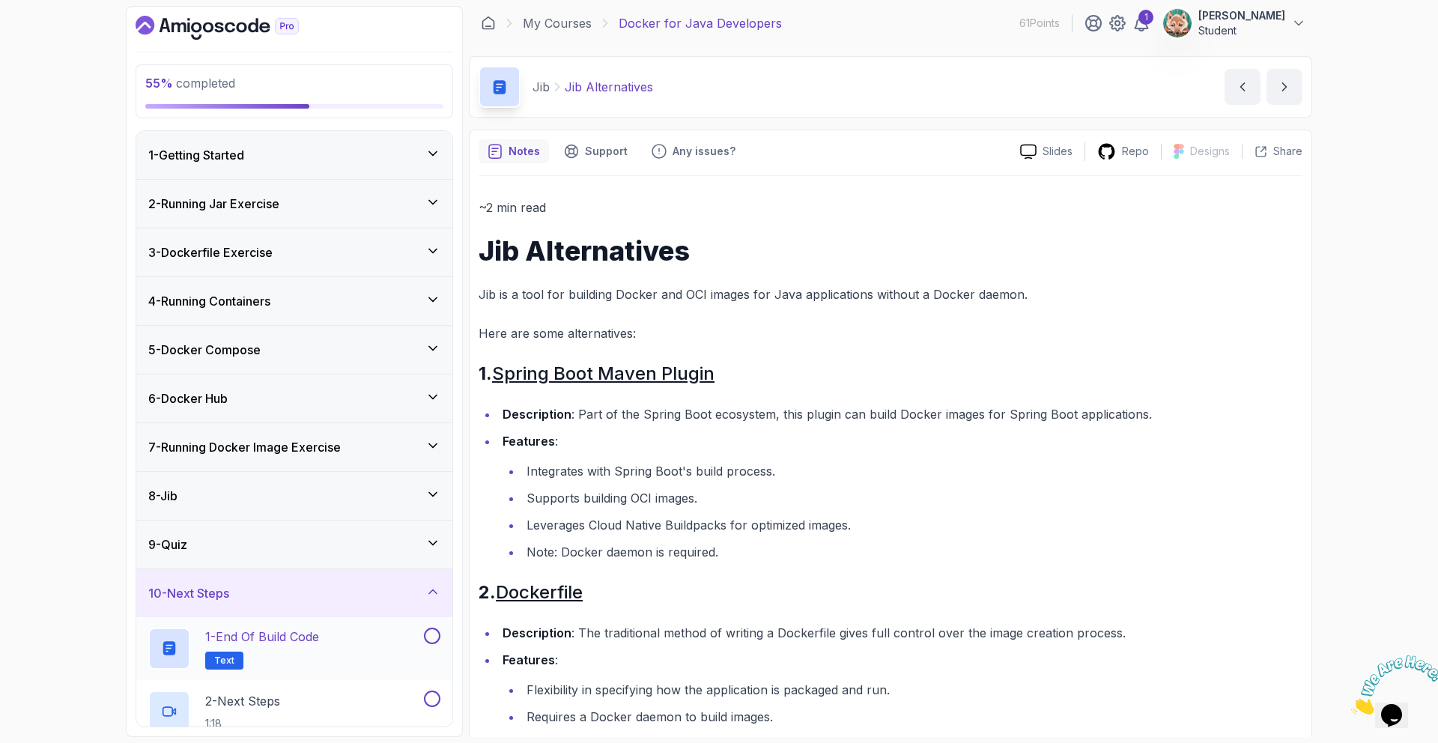
click at [434, 651] on button "1 - End of build code Text" at bounding box center [294, 649] width 292 height 42
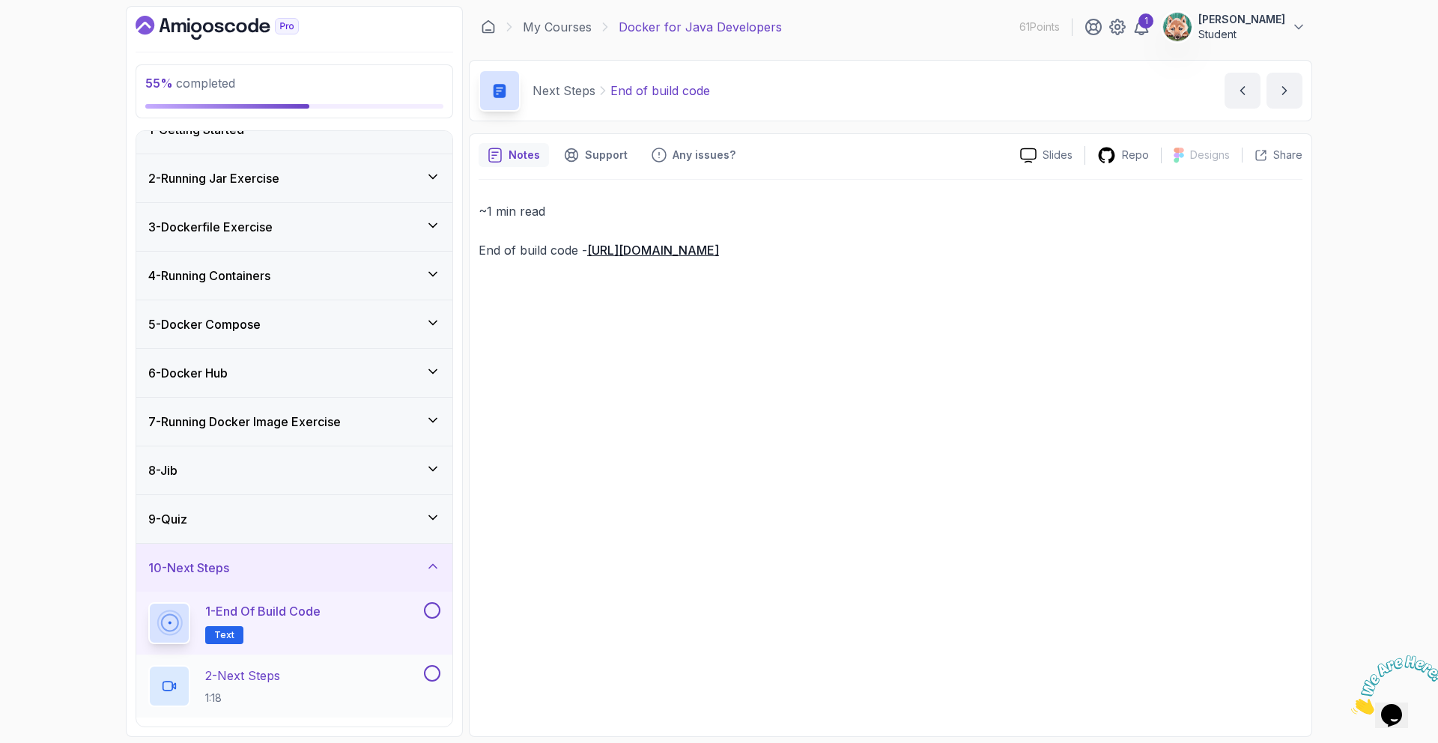
scroll to position [26, 0]
click at [405, 678] on div "2 - Next Steps 1:18" at bounding box center [284, 685] width 273 height 42
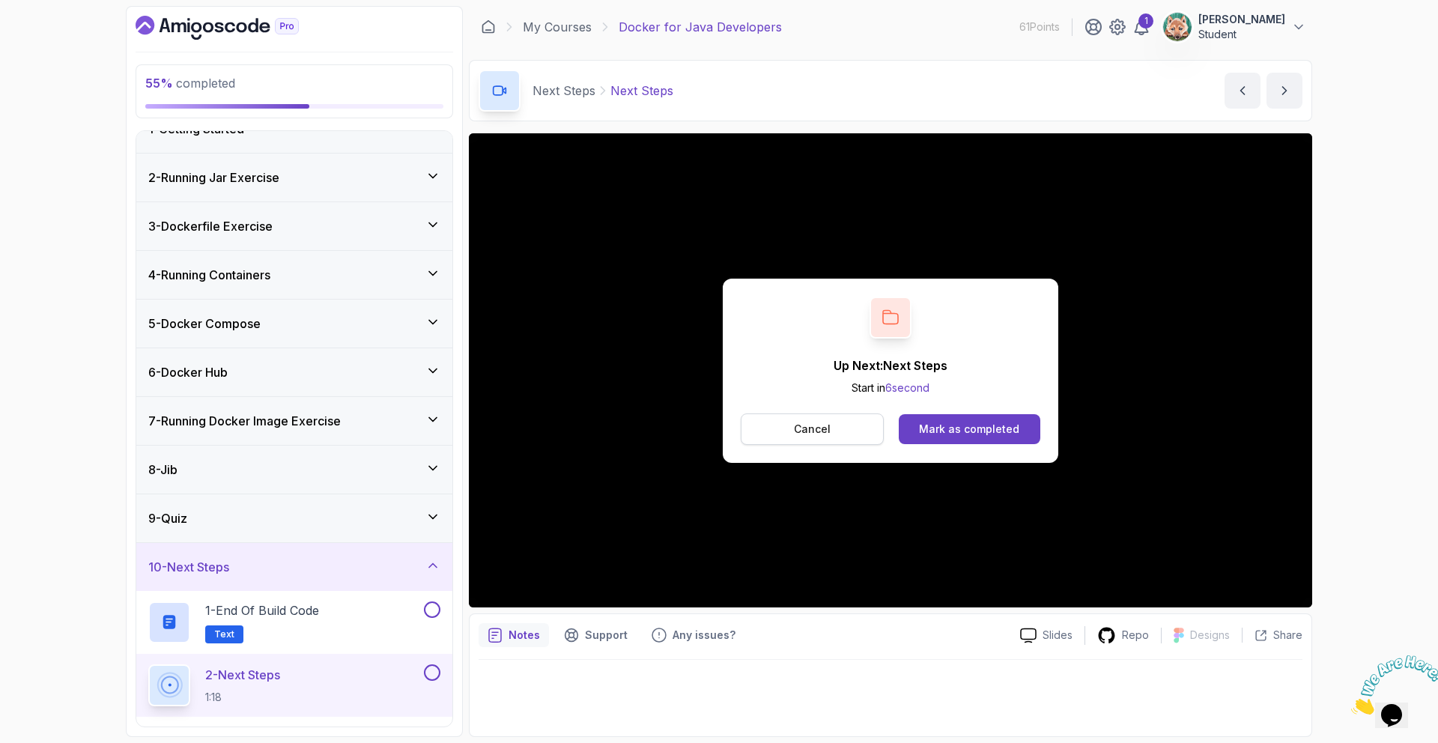
click at [833, 440] on button "Cancel" at bounding box center [812, 428] width 143 height 31
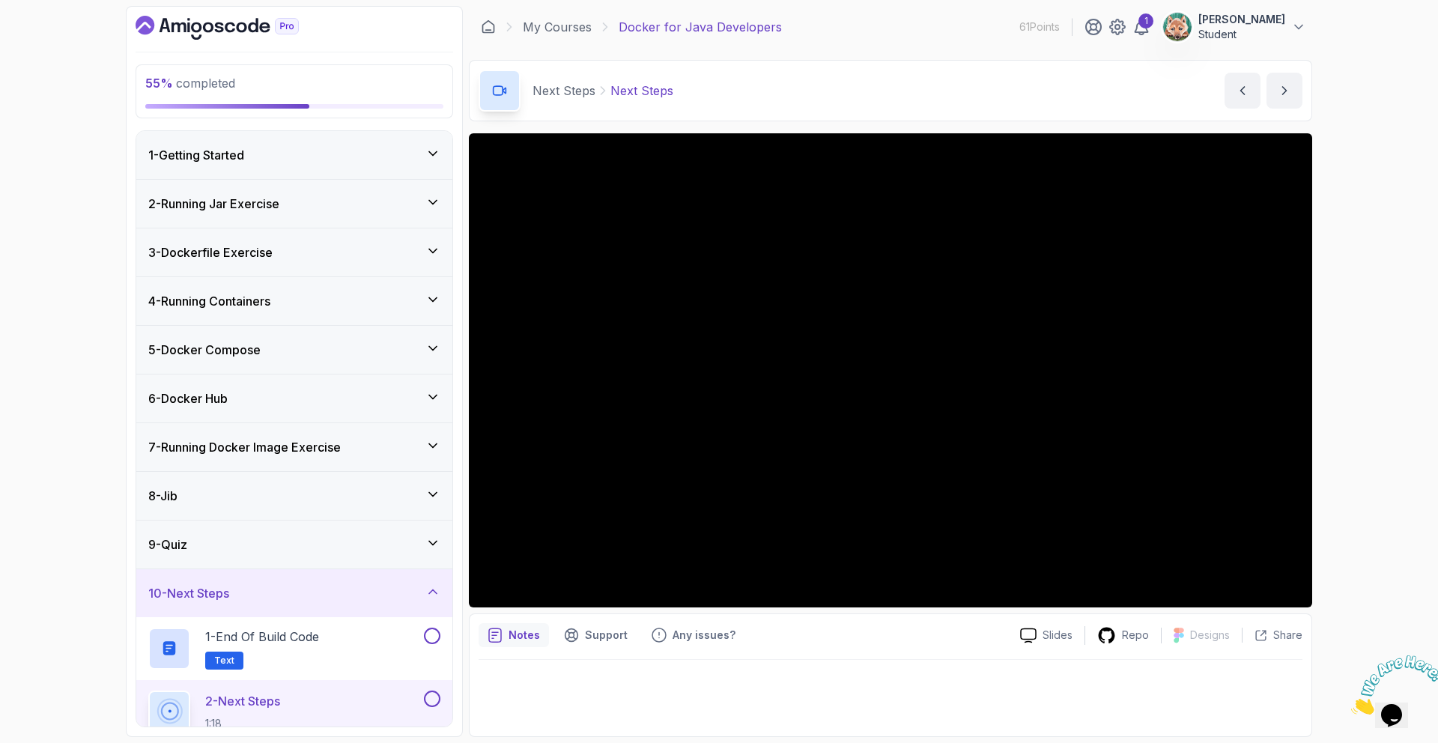
click at [399, 167] on div "1 - Getting Started" at bounding box center [294, 155] width 316 height 48
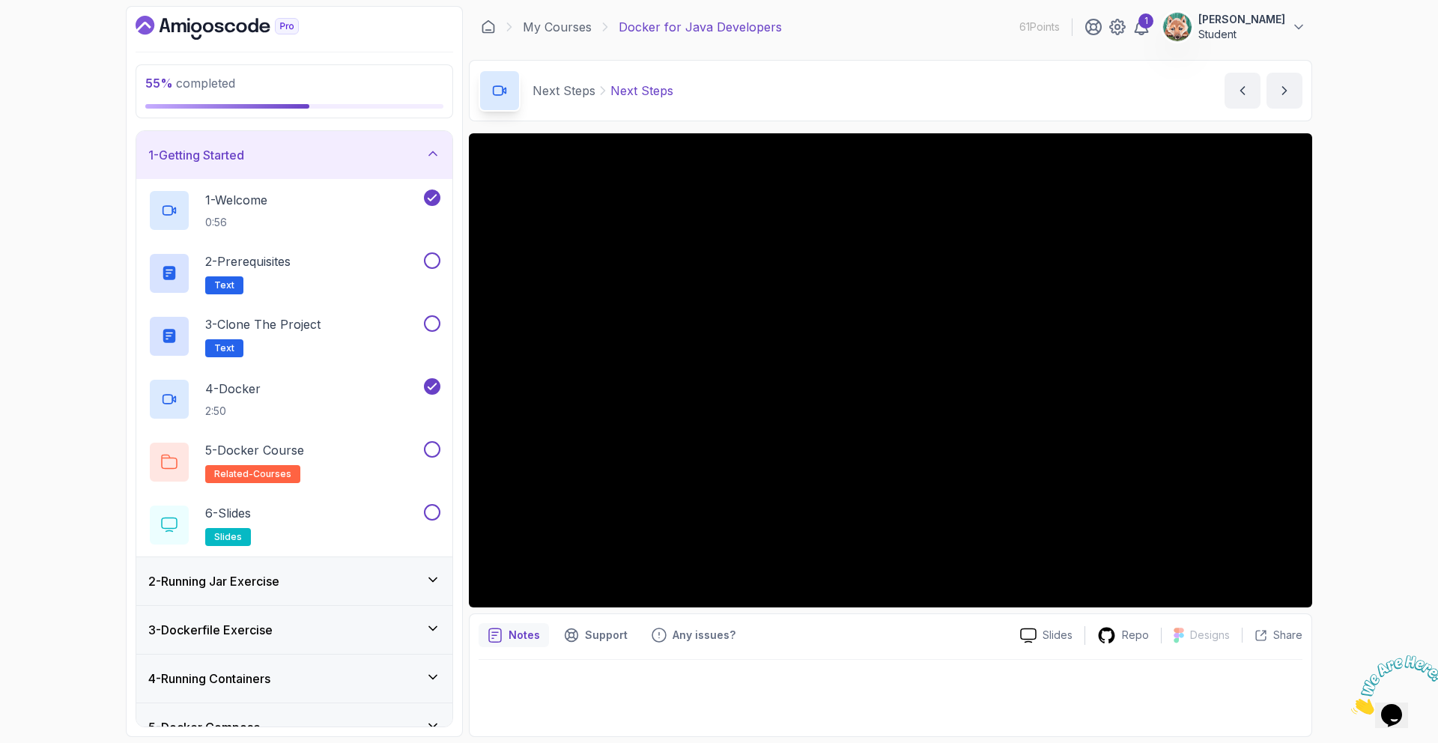
click at [295, 581] on div "2 - Running Jar Exercise" at bounding box center [294, 581] width 292 height 18
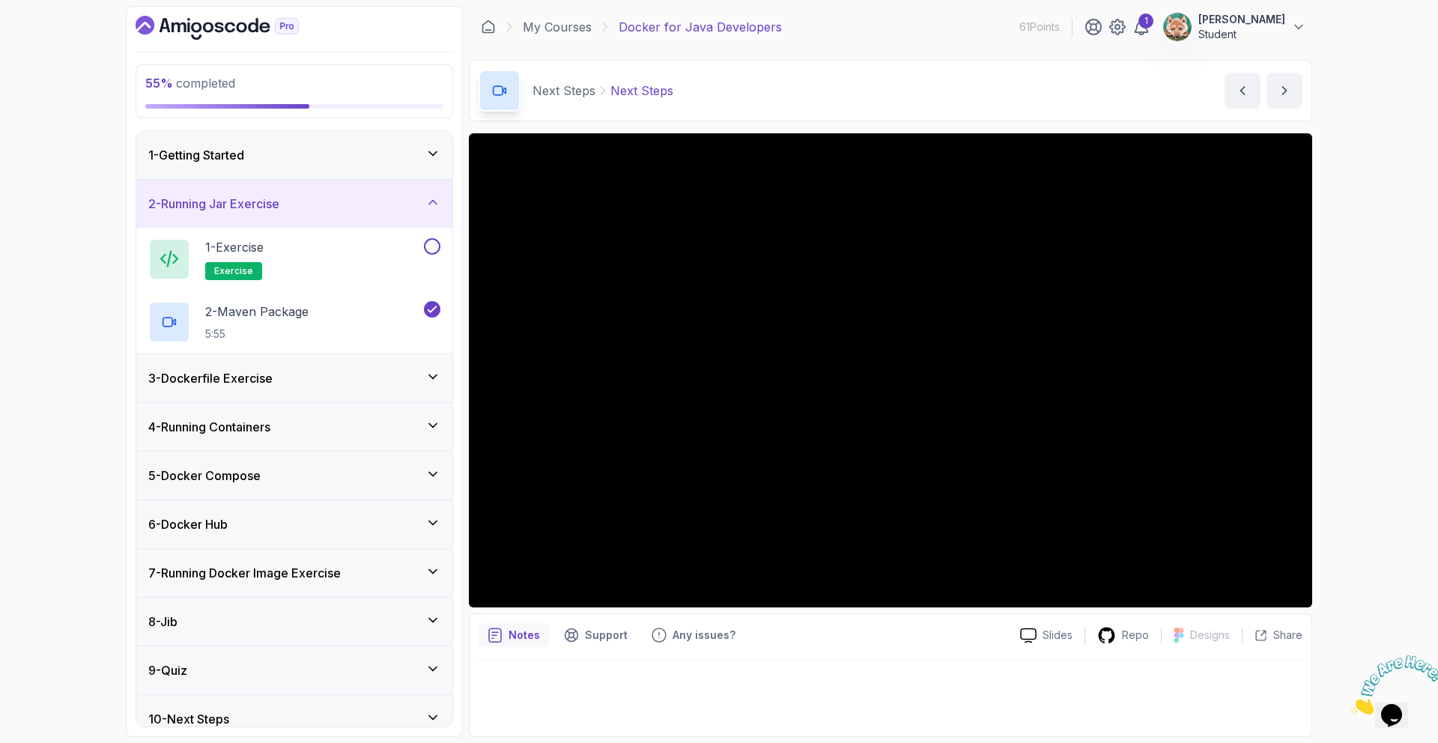
click at [338, 377] on div "3 - Dockerfile Exercise" at bounding box center [294, 378] width 292 height 18
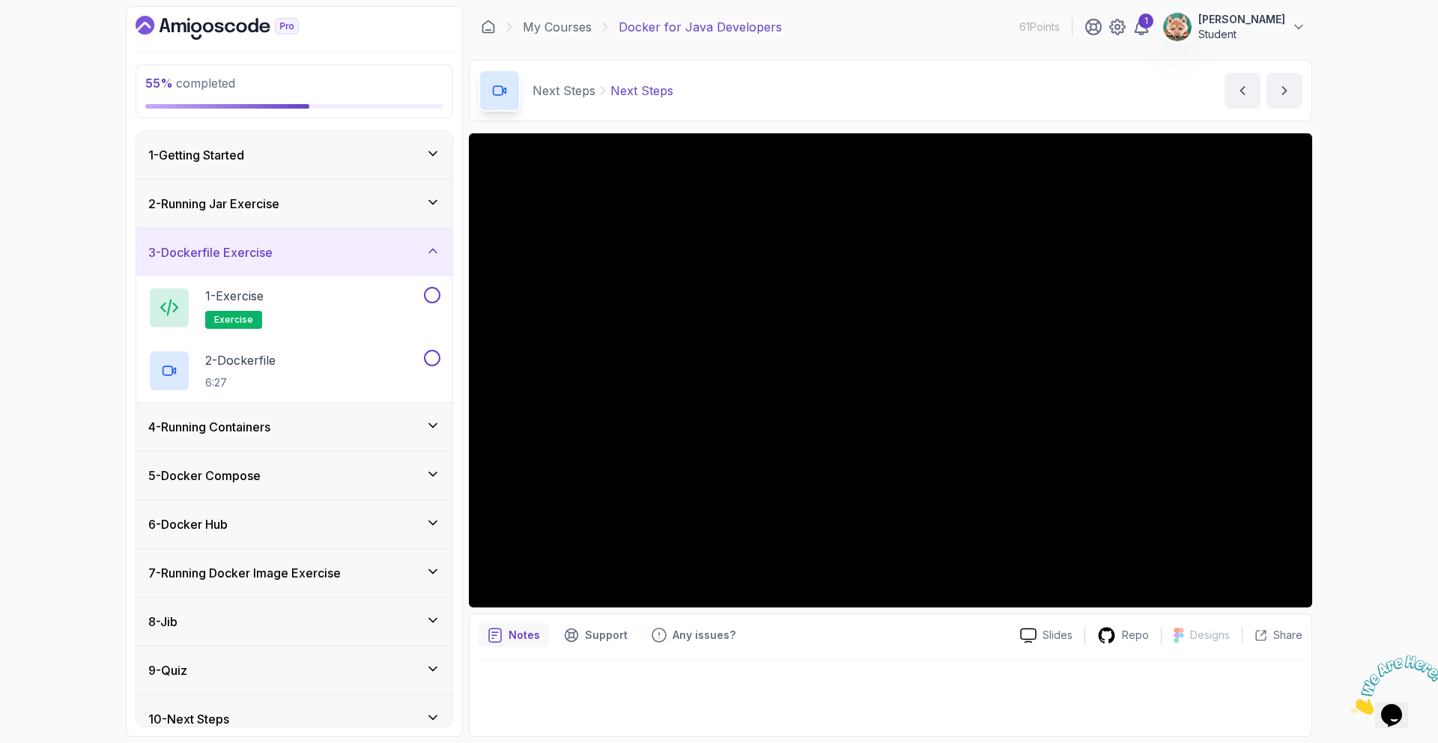
click at [237, 420] on h3 "4 - Running Containers" at bounding box center [209, 427] width 122 height 18
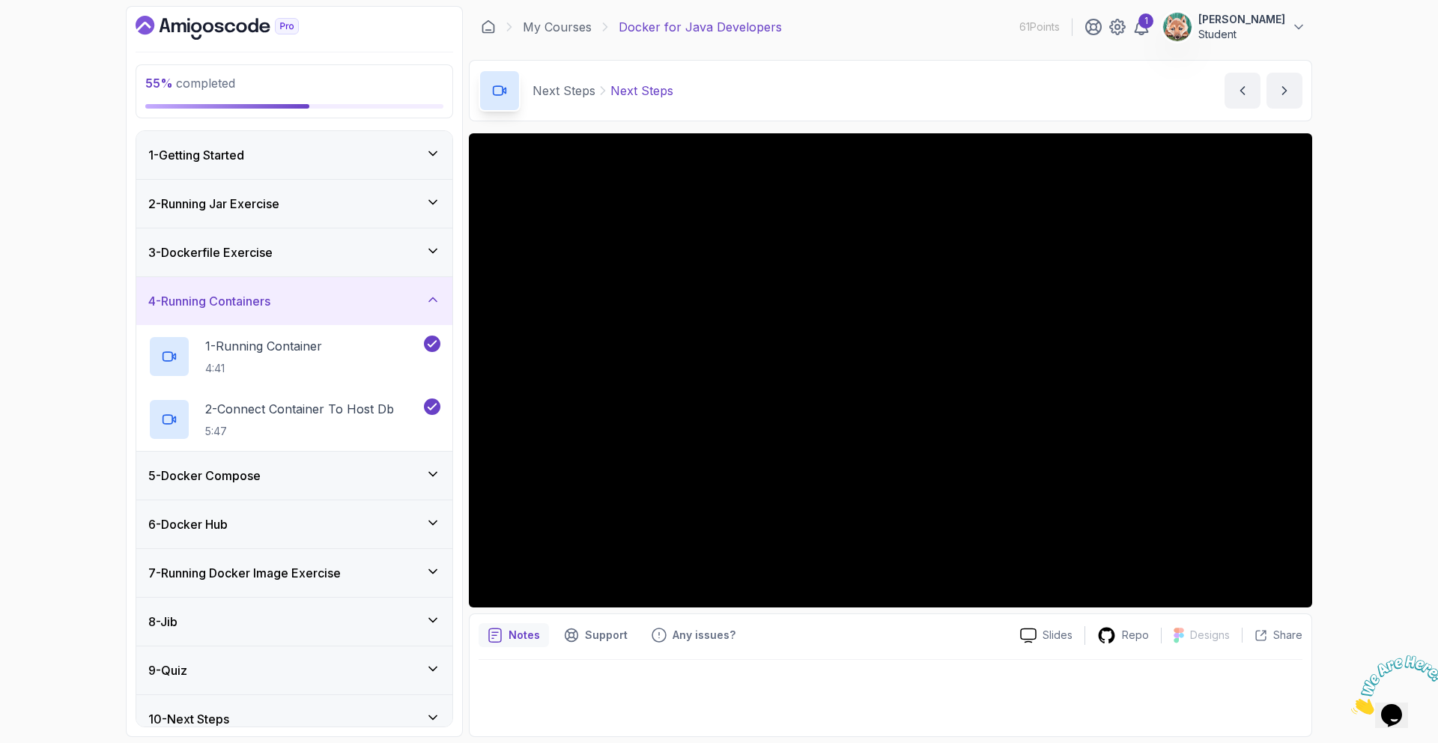
click at [316, 258] on div "3 - Dockerfile Exercise" at bounding box center [294, 252] width 292 height 18
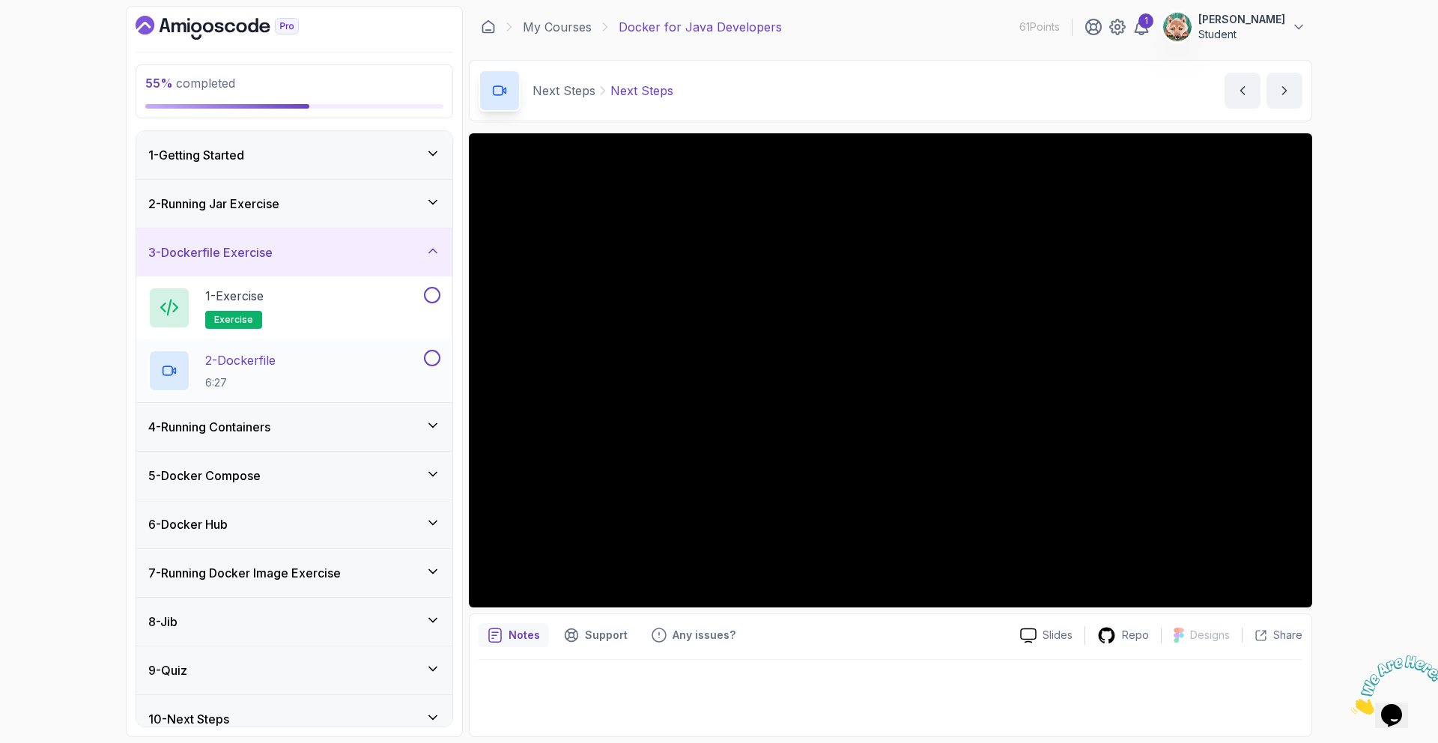
click at [338, 360] on div "2 - Dockerfile 6:27" at bounding box center [284, 371] width 273 height 42
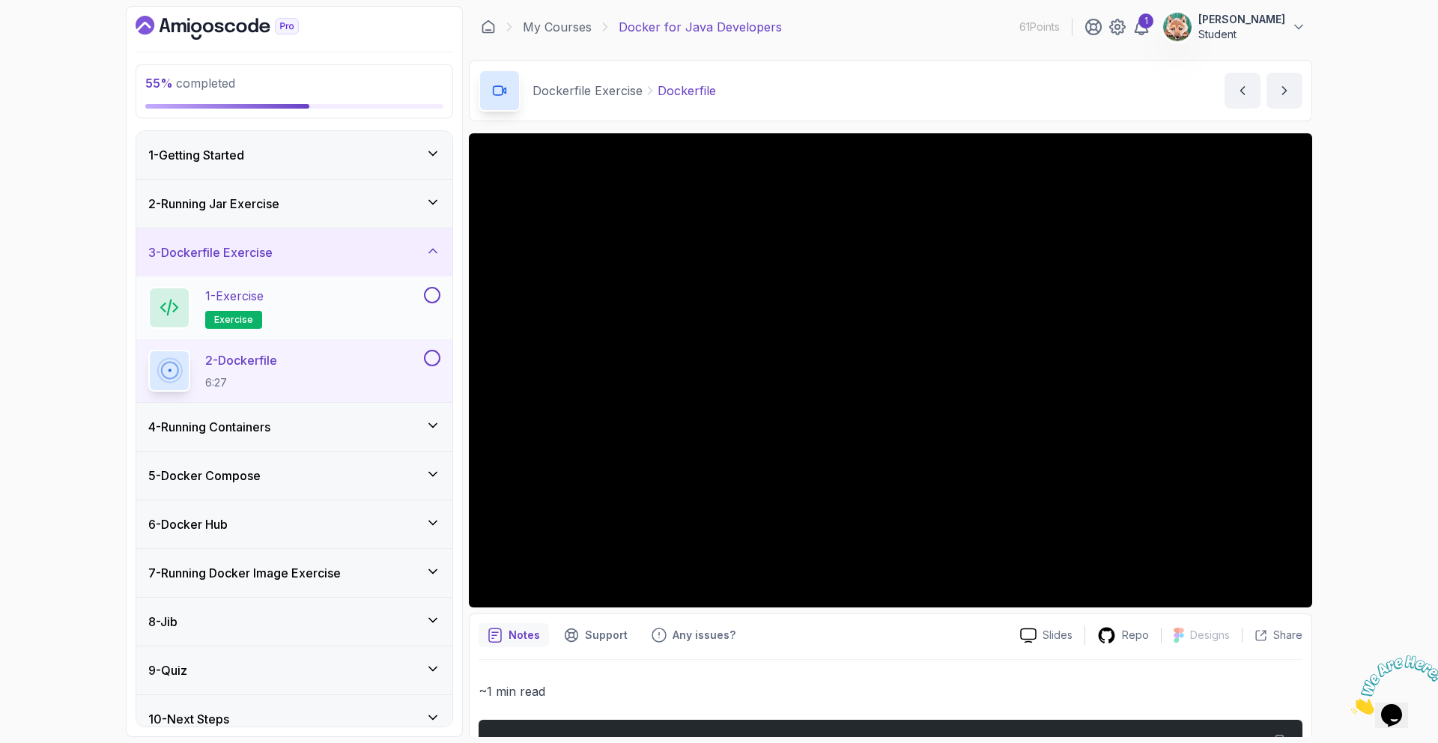
click at [359, 300] on div "1 - Exercise exercise" at bounding box center [284, 308] width 273 height 42
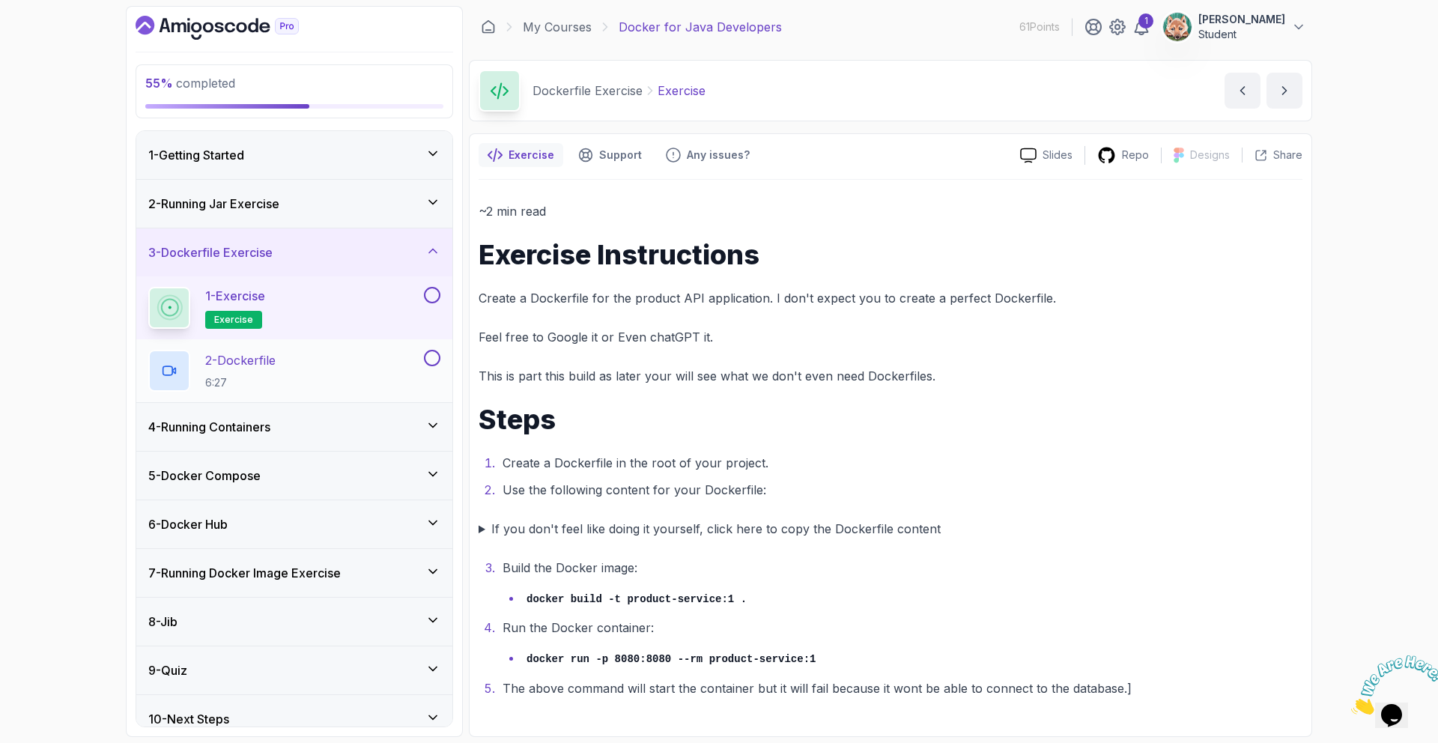
click at [365, 385] on div "2 - Dockerfile 6:27" at bounding box center [284, 371] width 273 height 42
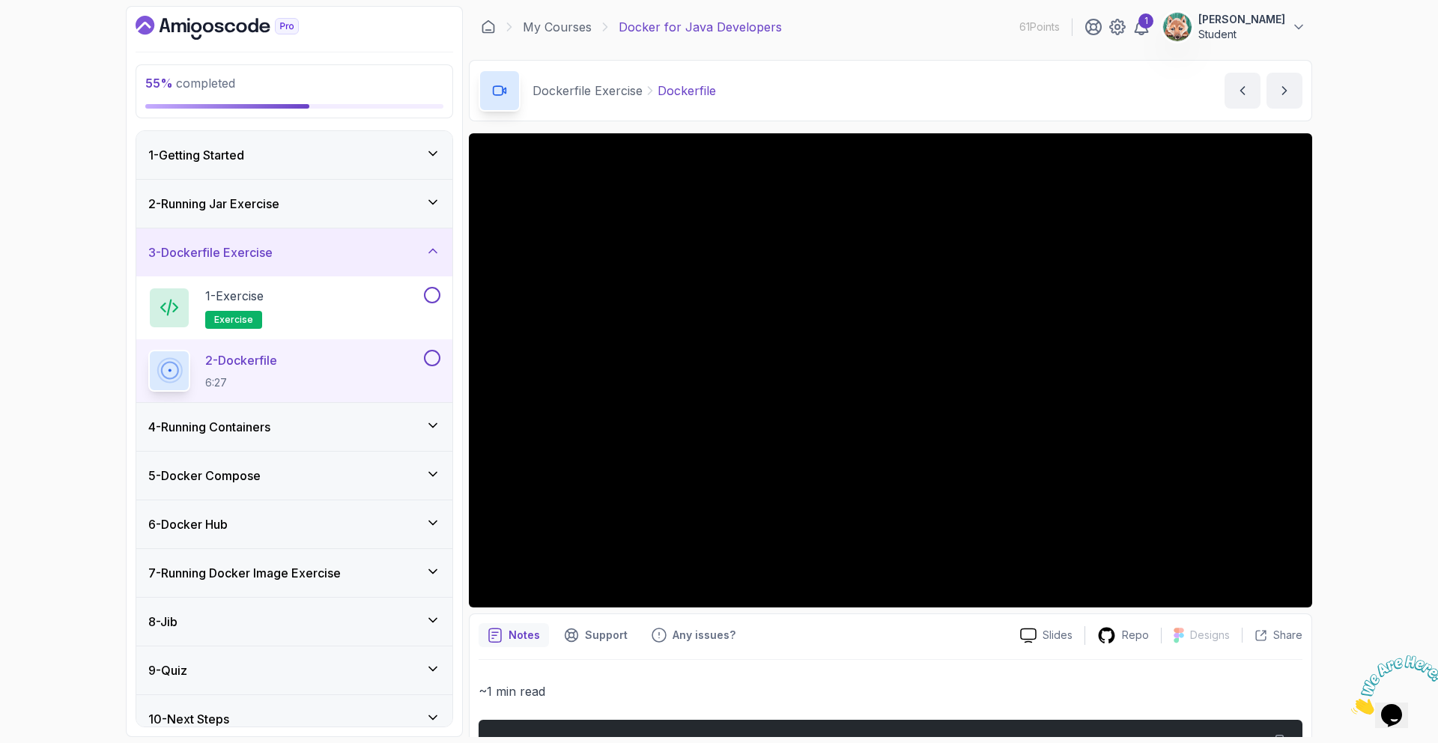
click at [314, 214] on div "2 - Running Jar Exercise" at bounding box center [294, 204] width 316 height 48
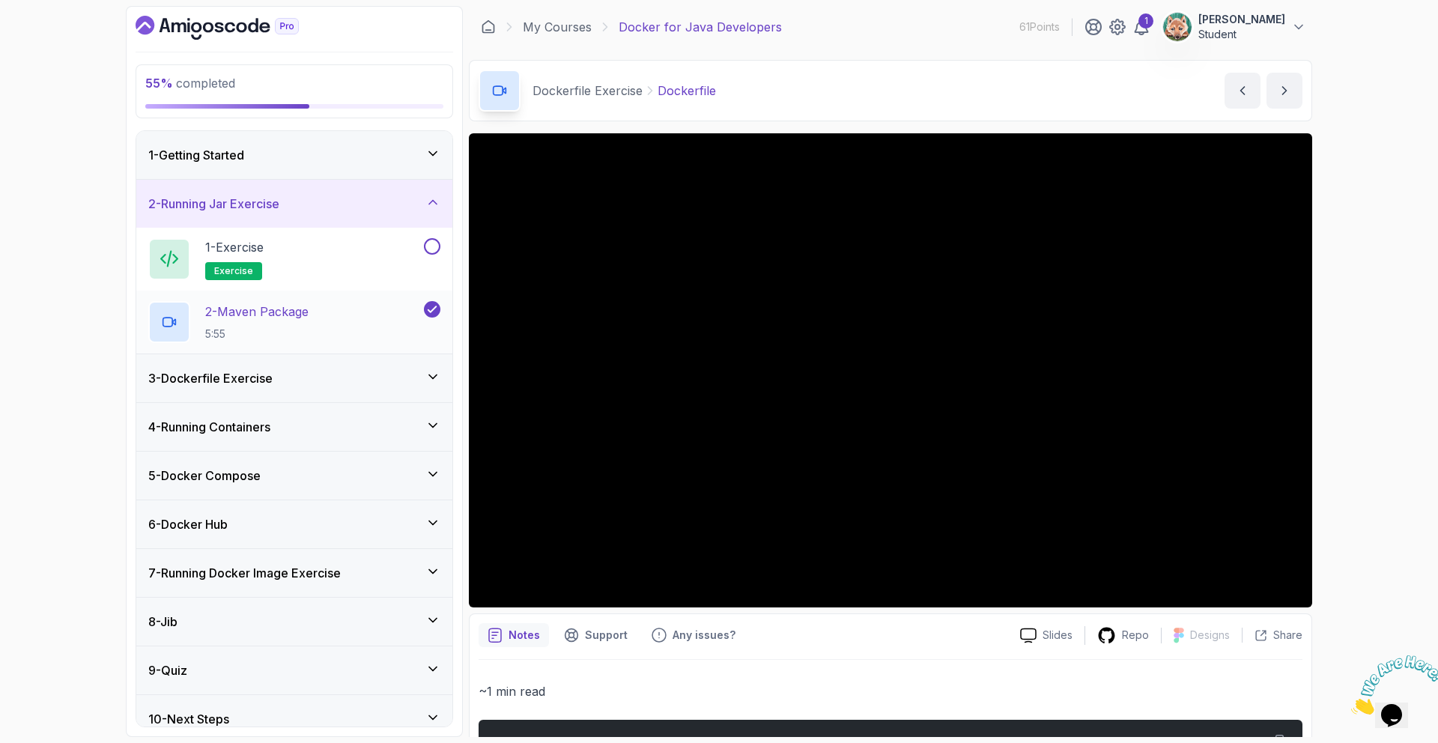
click at [321, 327] on div "2 - Maven Package 5:55" at bounding box center [284, 322] width 273 height 42
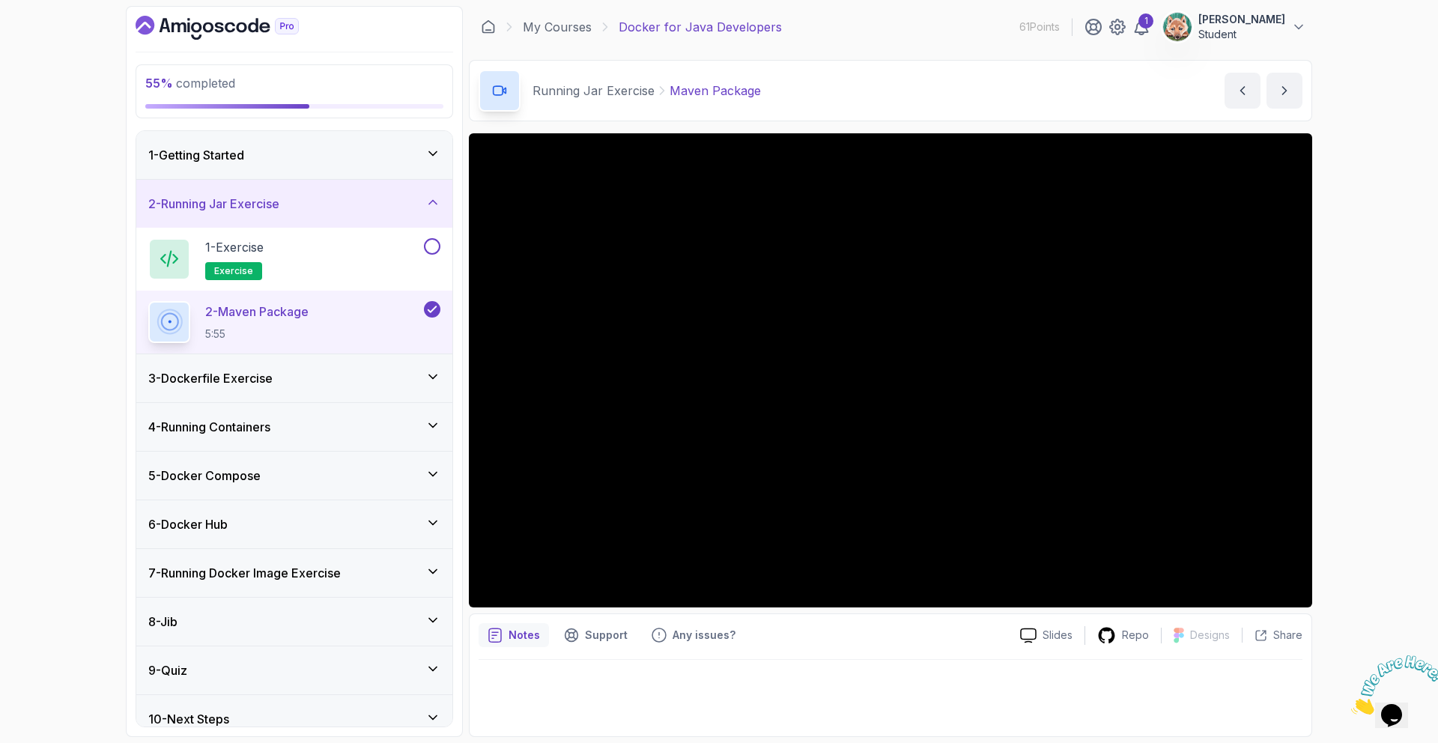
click at [286, 378] on div "3 - Dockerfile Exercise" at bounding box center [294, 378] width 292 height 18
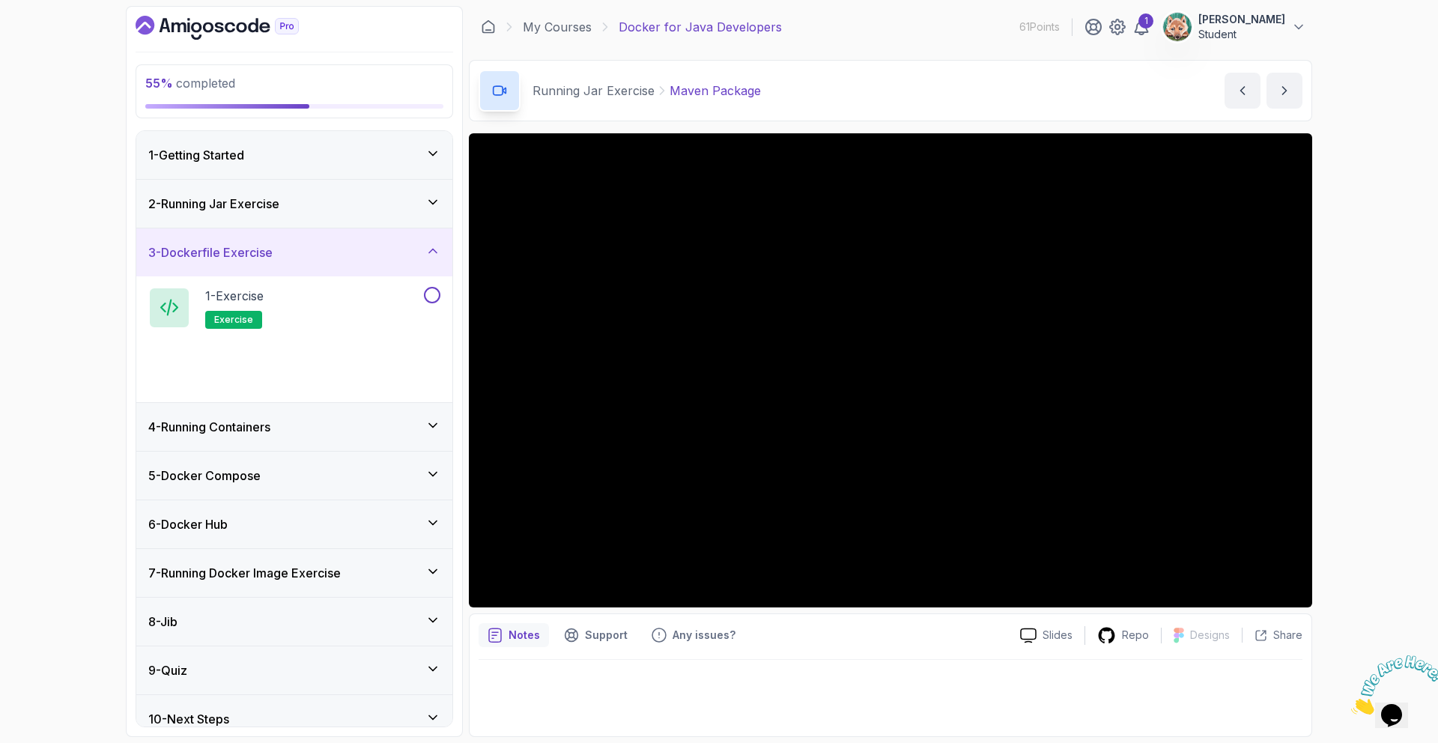
click at [289, 428] on div "4 - Running Containers" at bounding box center [294, 427] width 292 height 18
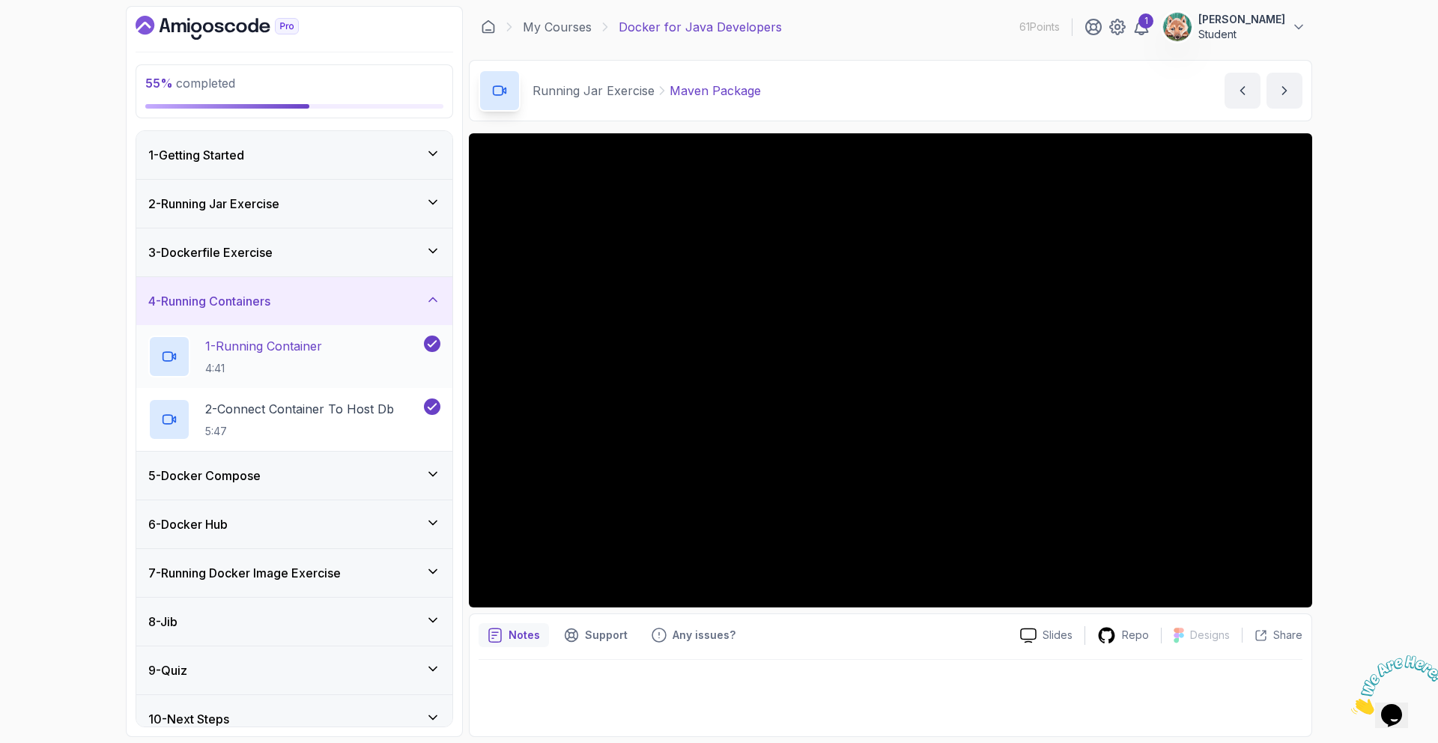
click at [305, 363] on p "4:41" at bounding box center [263, 368] width 117 height 15
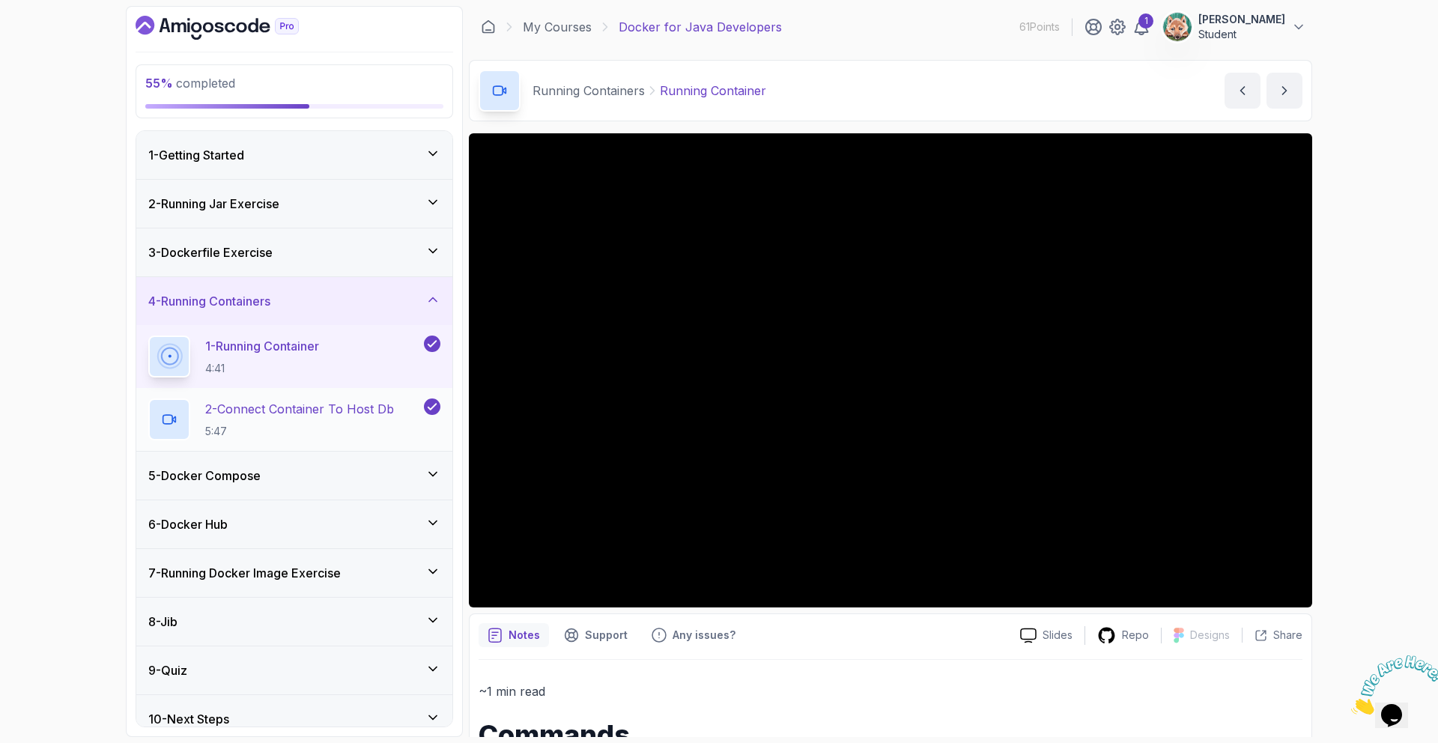
click at [258, 410] on p "2 - Connect Container To Host Db" at bounding box center [299, 409] width 189 height 18
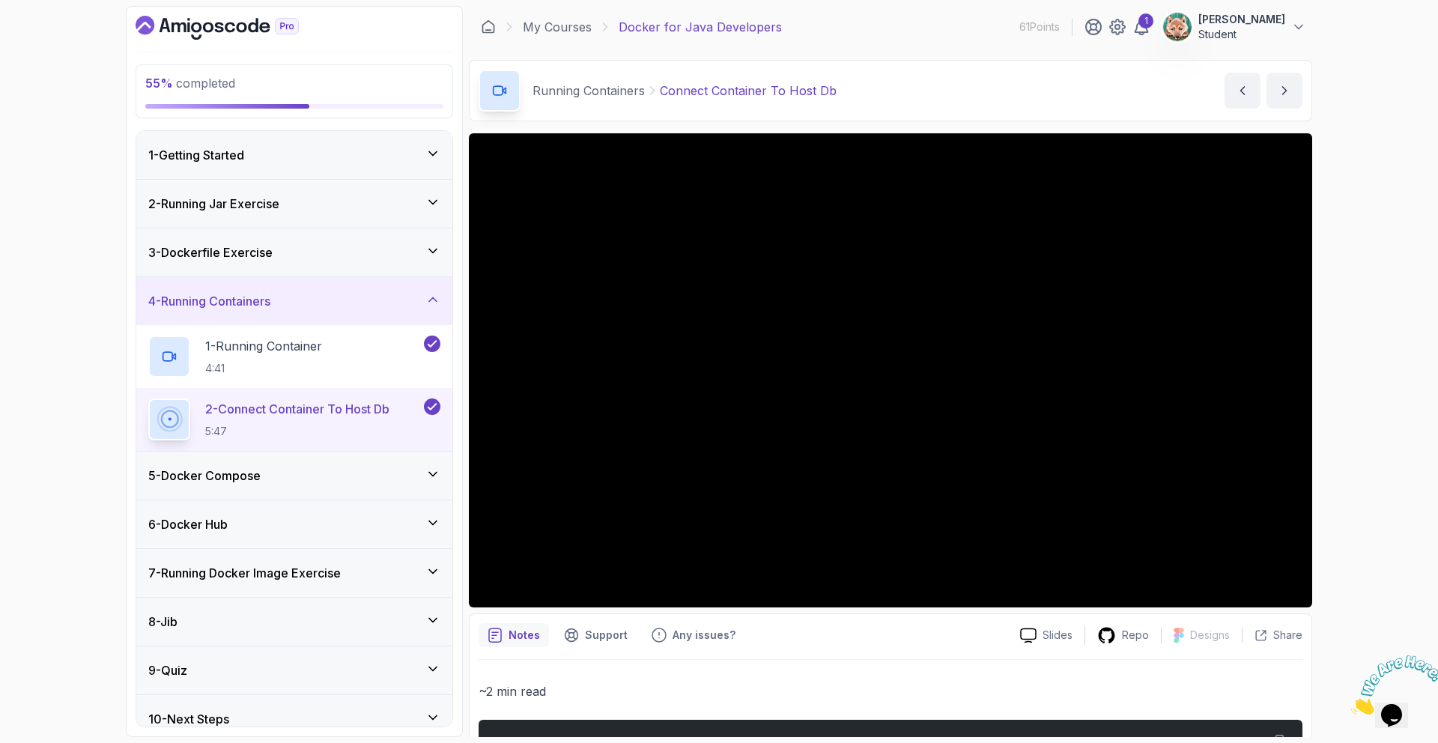
click at [282, 265] on div "3 - Dockerfile Exercise" at bounding box center [294, 252] width 316 height 48
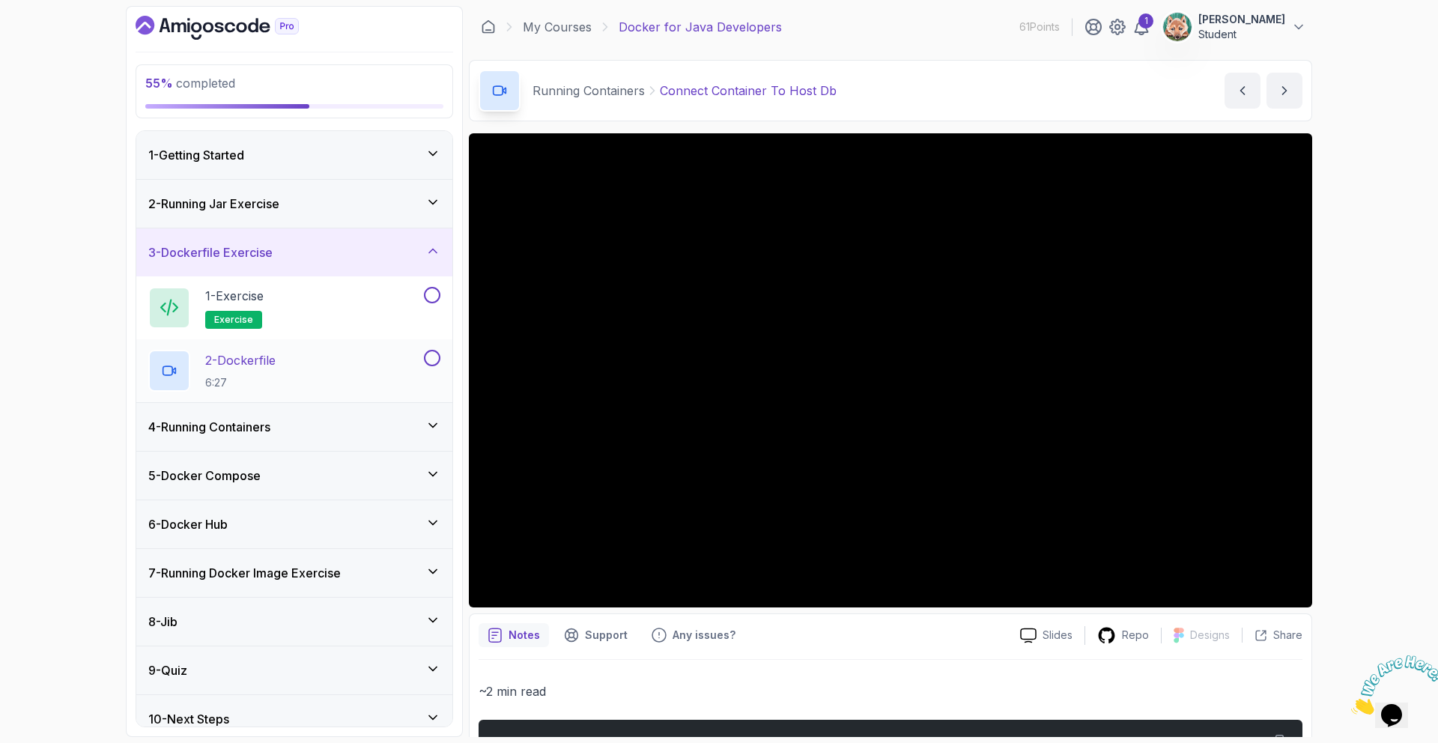
click at [202, 370] on div "2 - Dockerfile 6:27" at bounding box center [284, 371] width 273 height 42
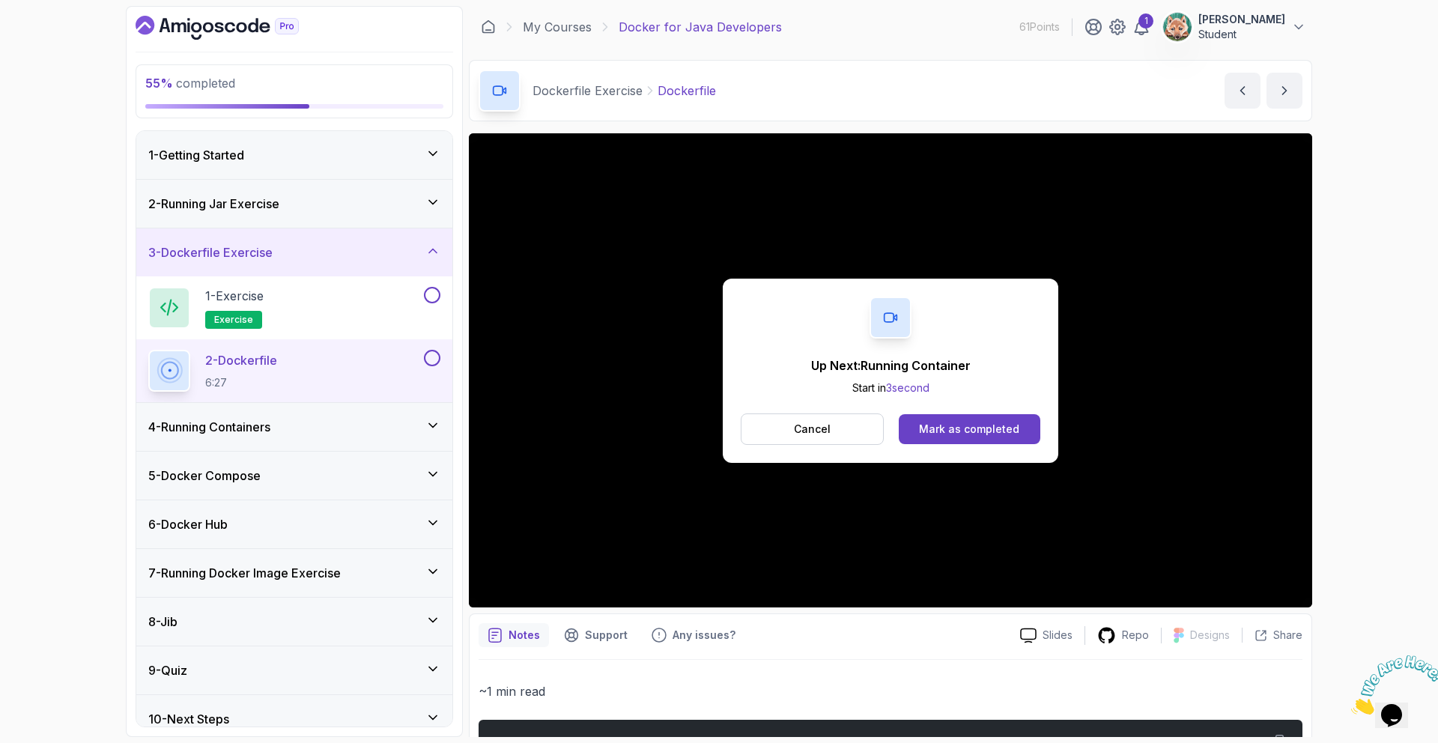
click at [837, 424] on button "Cancel" at bounding box center [812, 428] width 143 height 31
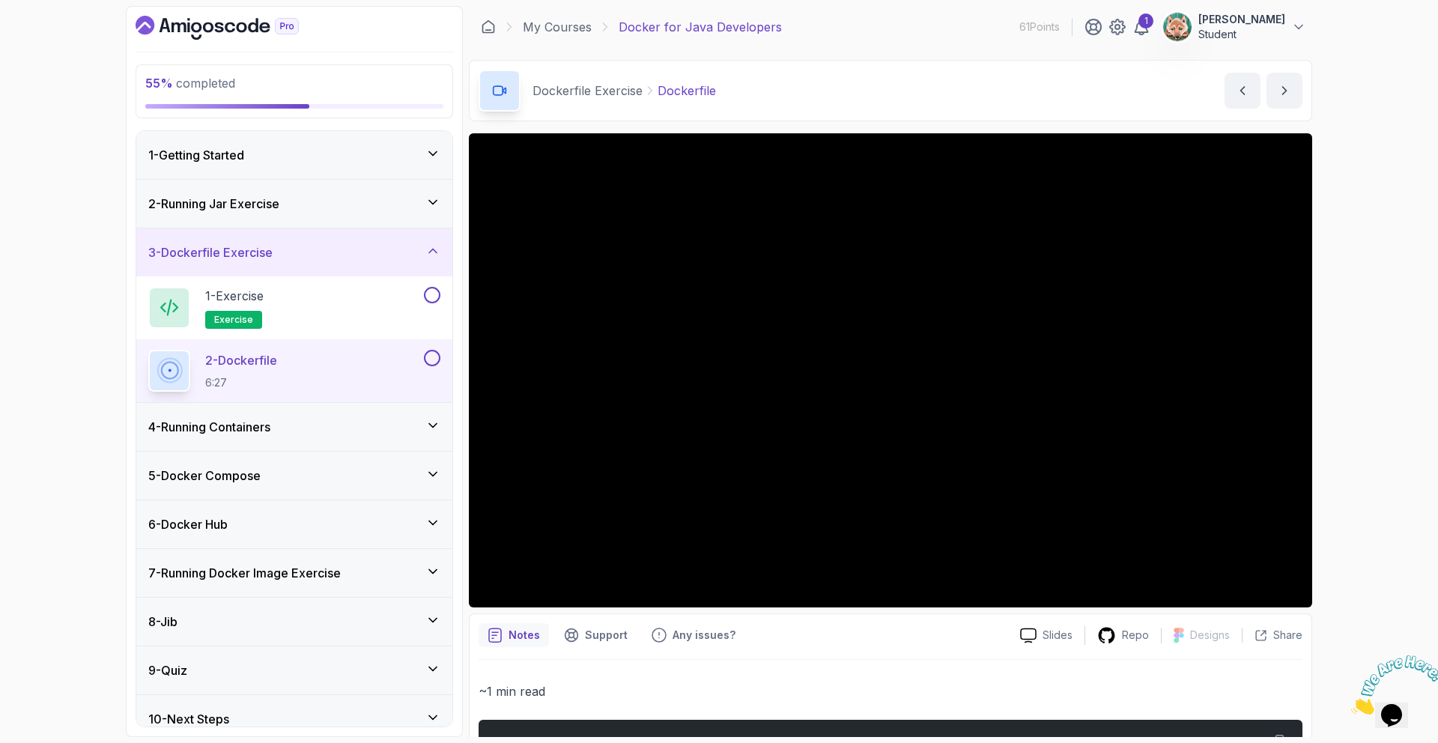
click at [305, 434] on div "4 - Running Containers" at bounding box center [294, 427] width 292 height 18
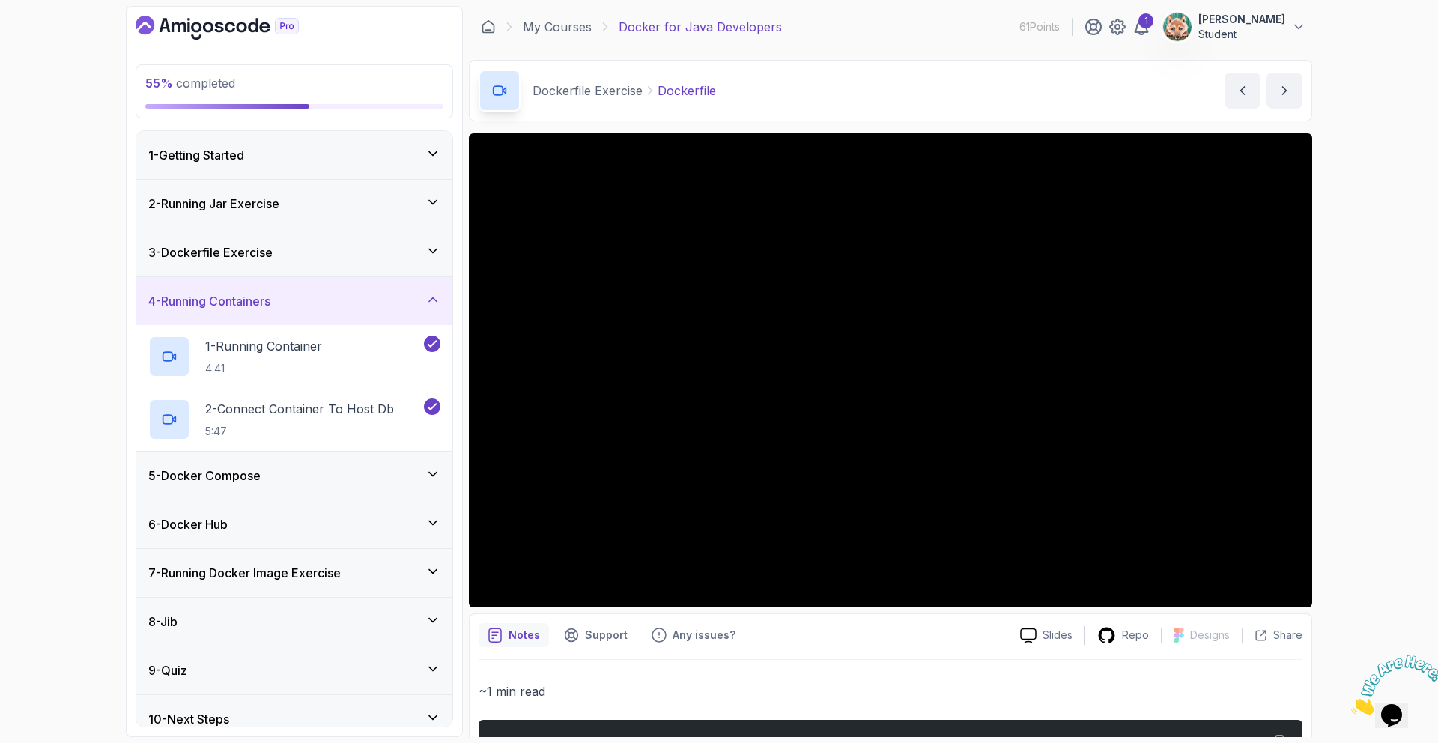
click at [318, 479] on div "5 - Docker Compose" at bounding box center [294, 476] width 292 height 18
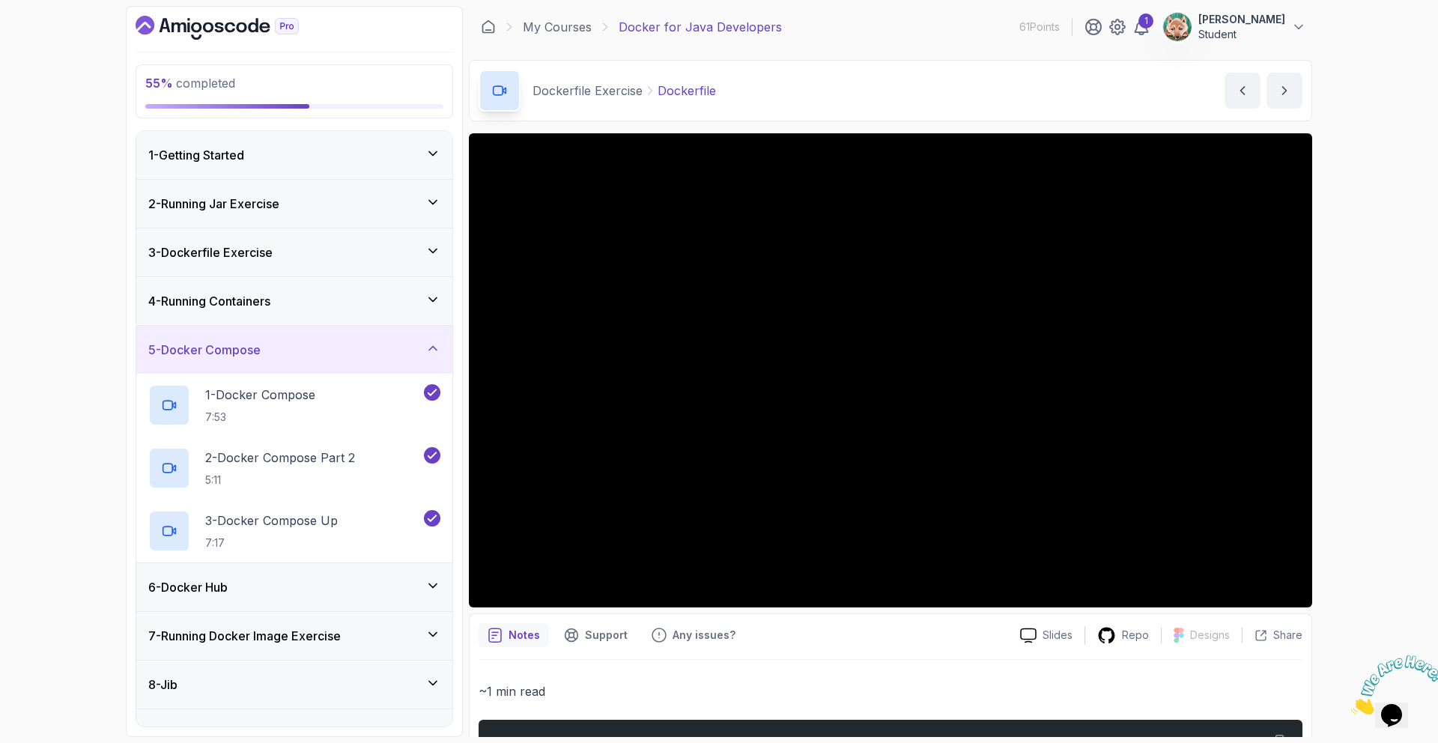
click at [272, 588] on div "6 - Docker Hub" at bounding box center [294, 587] width 292 height 18
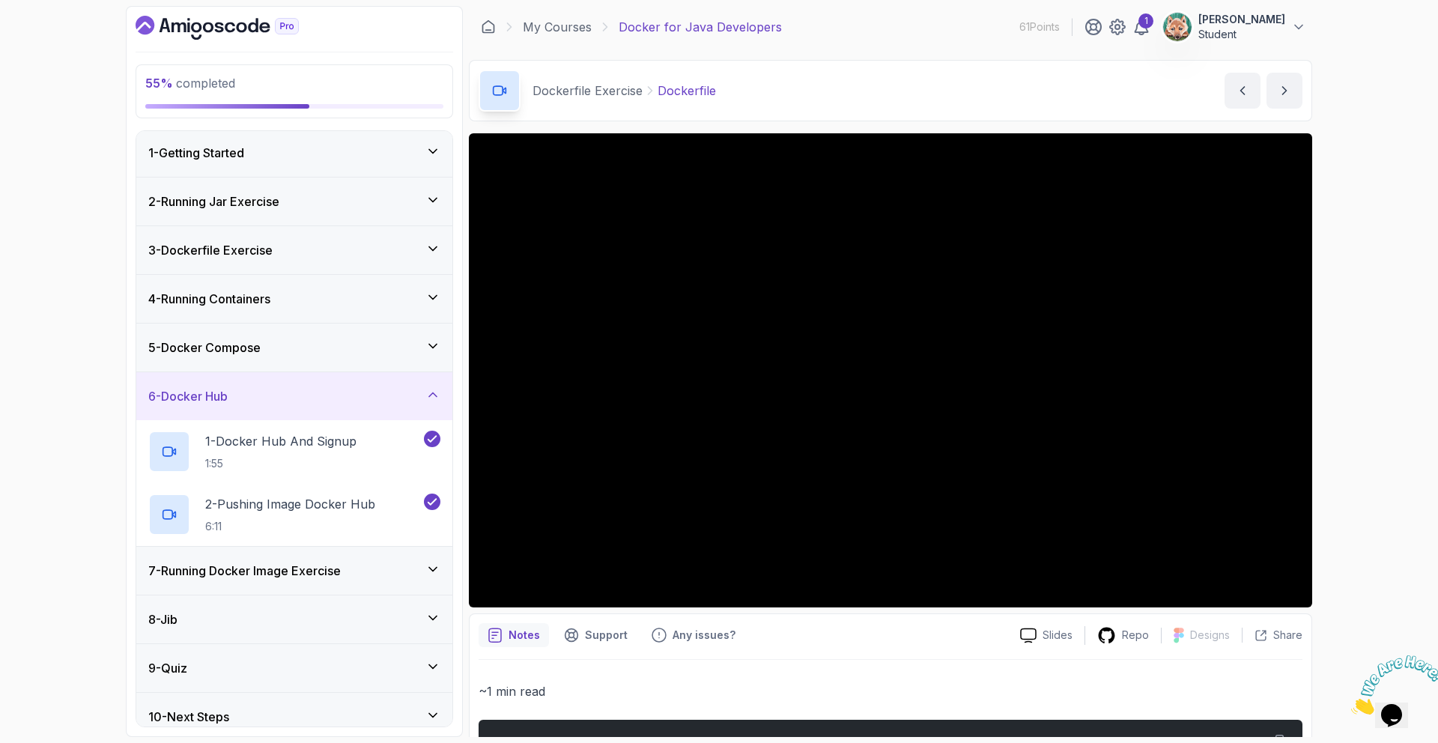
scroll to position [3, 0]
drag, startPoint x: 219, startPoint y: 443, endPoint x: 942, endPoint y: 742, distance: 782.7
click at [942, 742] on section "55 % completed 1 - Getting Started 2 - Running Jar Exercise 3 - Dockerfile Exer…" at bounding box center [719, 371] width 1198 height 743
click at [341, 568] on h3 "7 - Running Docker Image Exercise" at bounding box center [244, 570] width 192 height 18
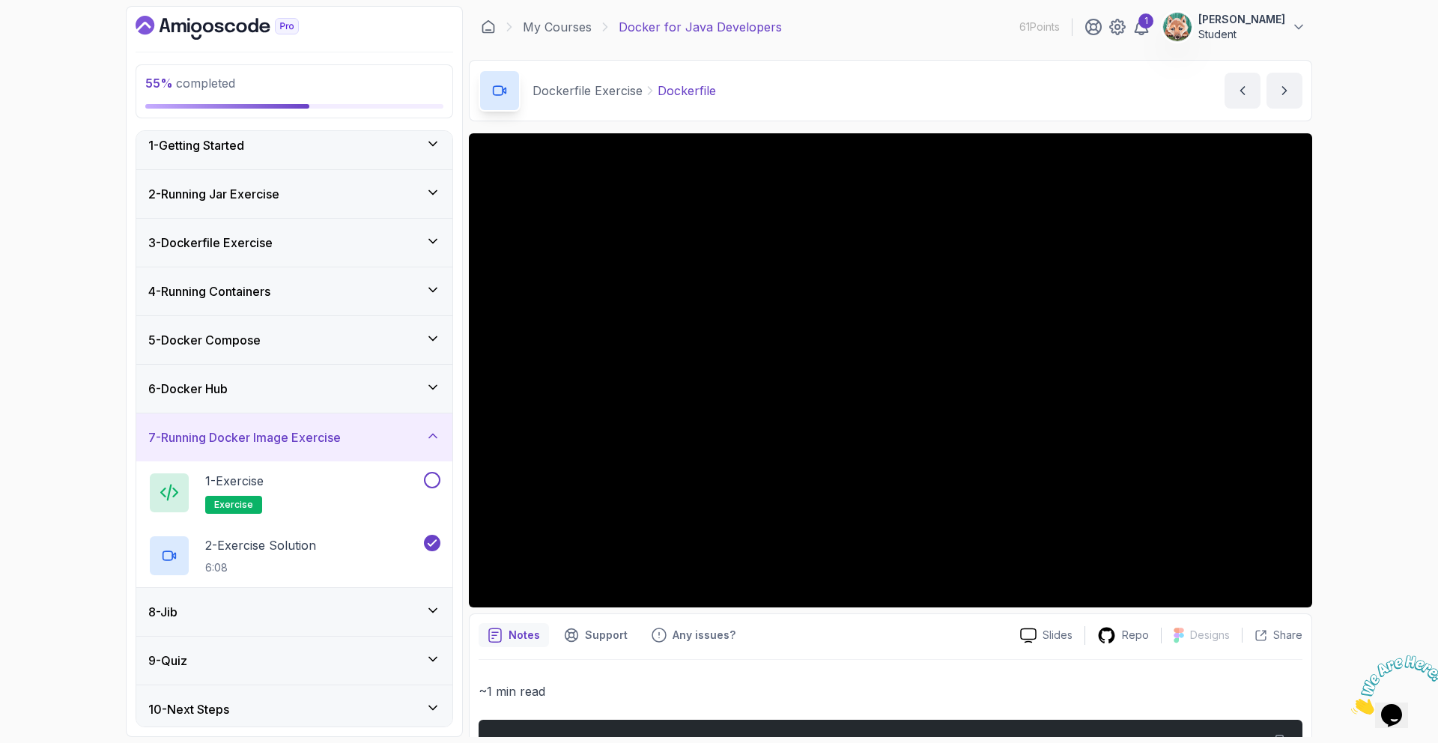
scroll to position [16, 0]
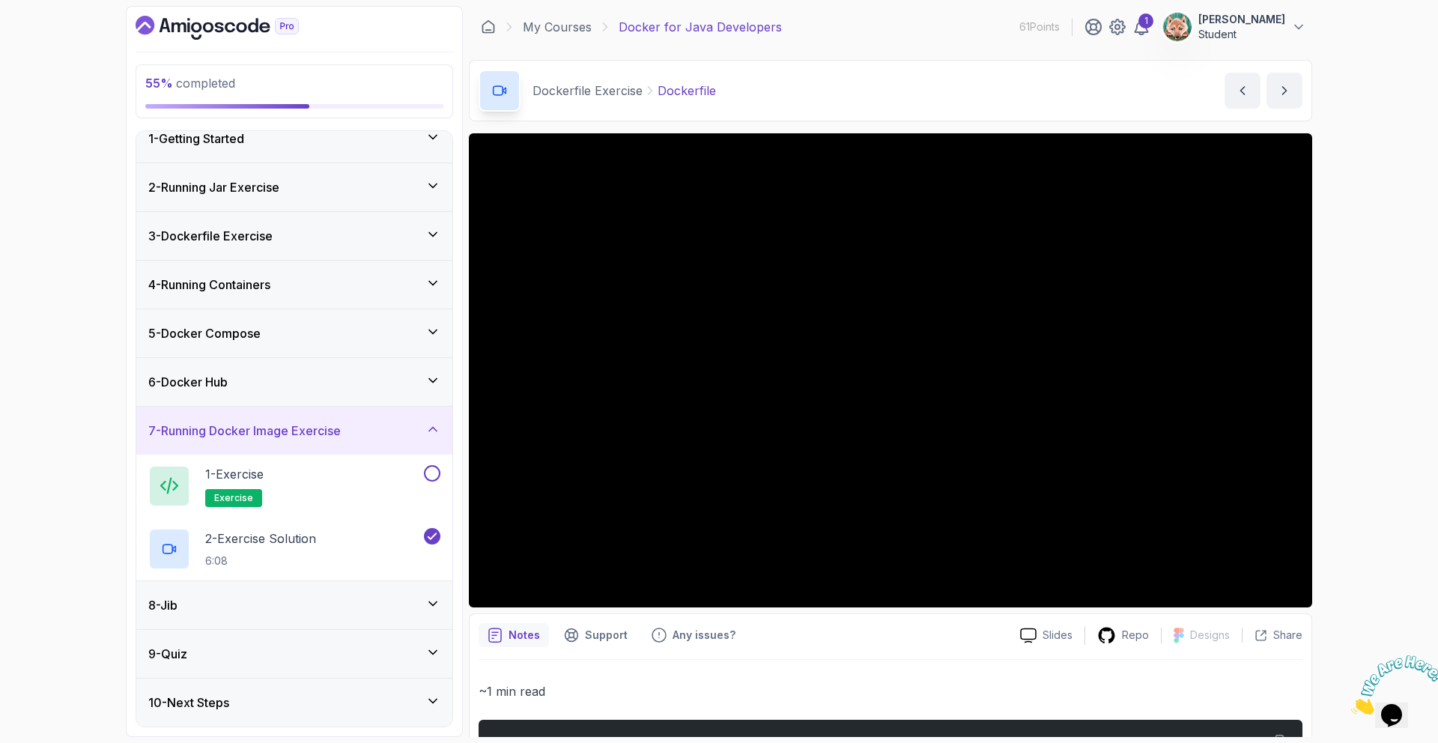
click at [413, 596] on div "8 - Jib" at bounding box center [294, 605] width 292 height 18
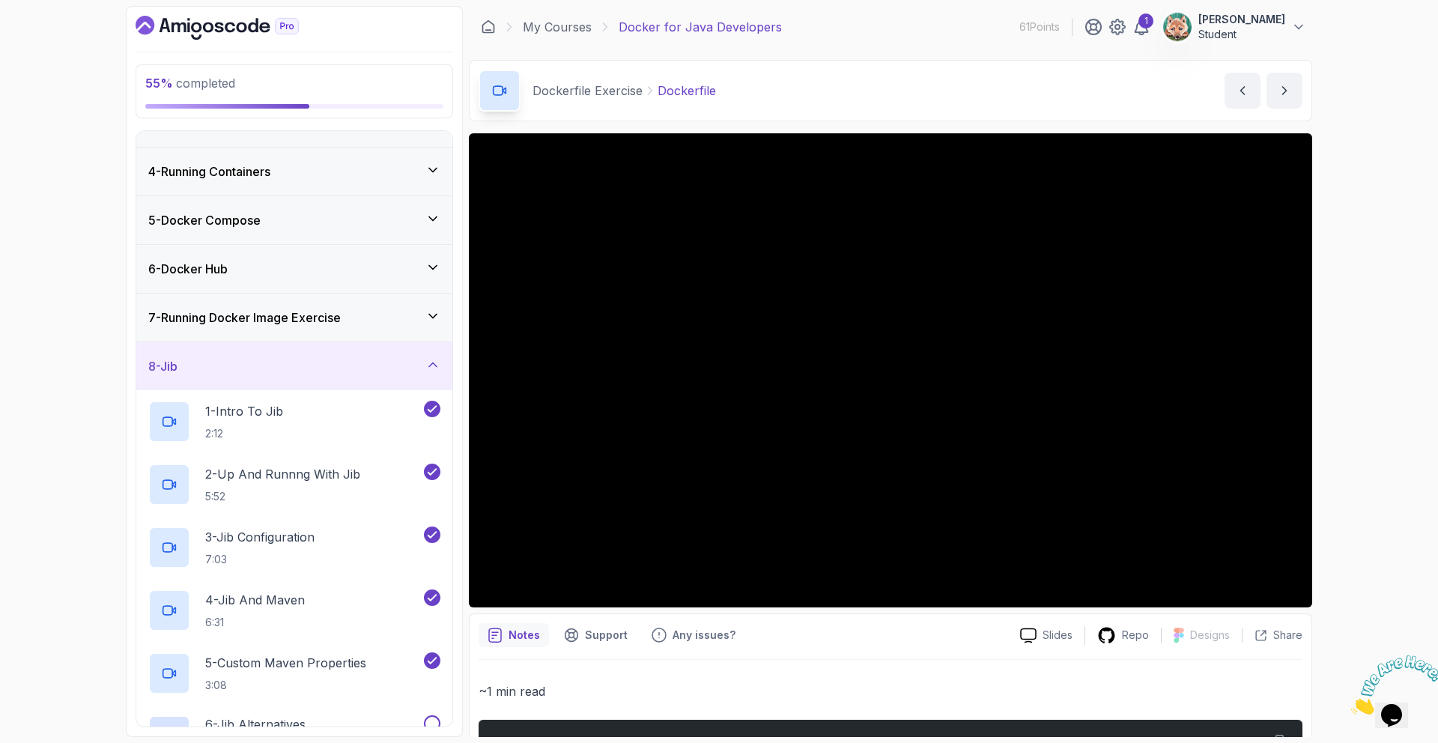
scroll to position [132, 0]
click at [136, 340] on button "8 - Jib" at bounding box center [294, 364] width 316 height 48
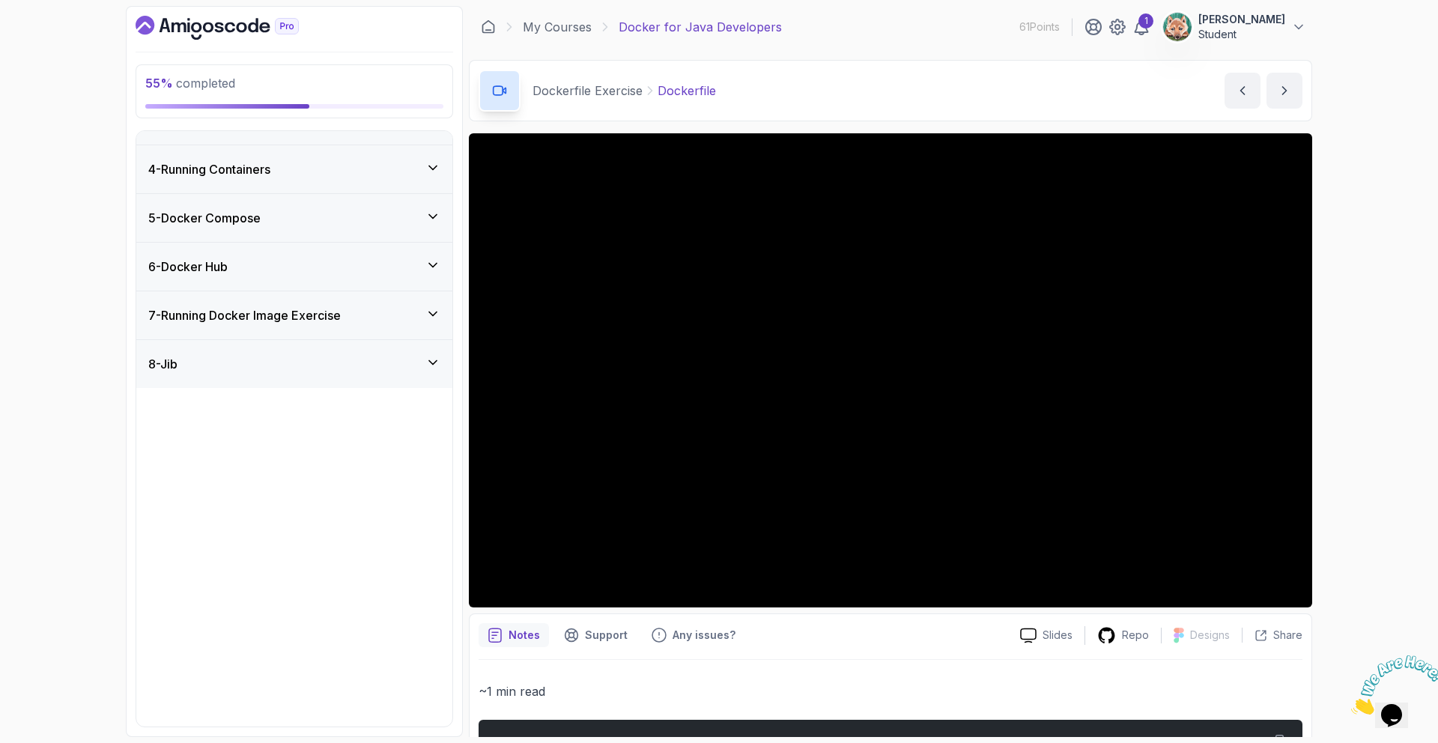
scroll to position [0, 0]
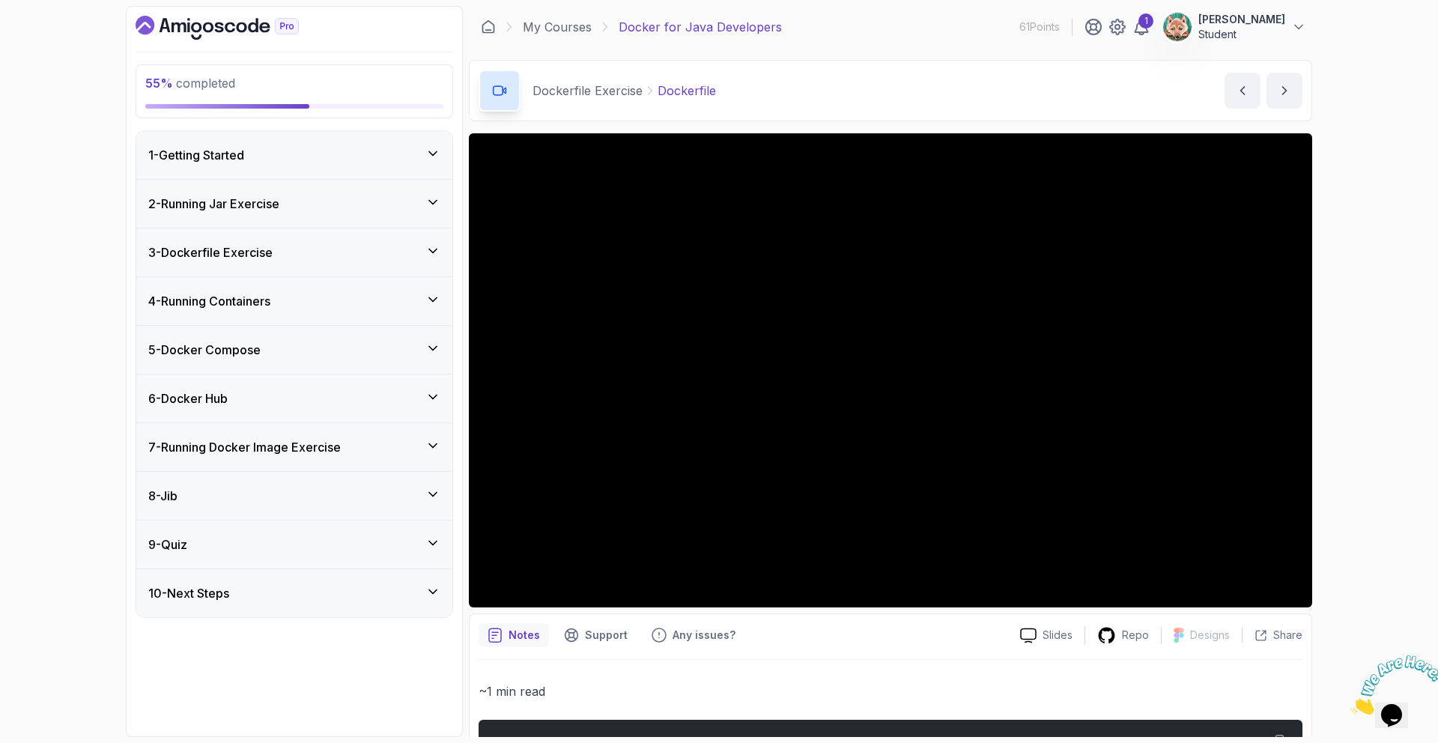
click at [401, 499] on div "8 - Jib" at bounding box center [294, 496] width 292 height 18
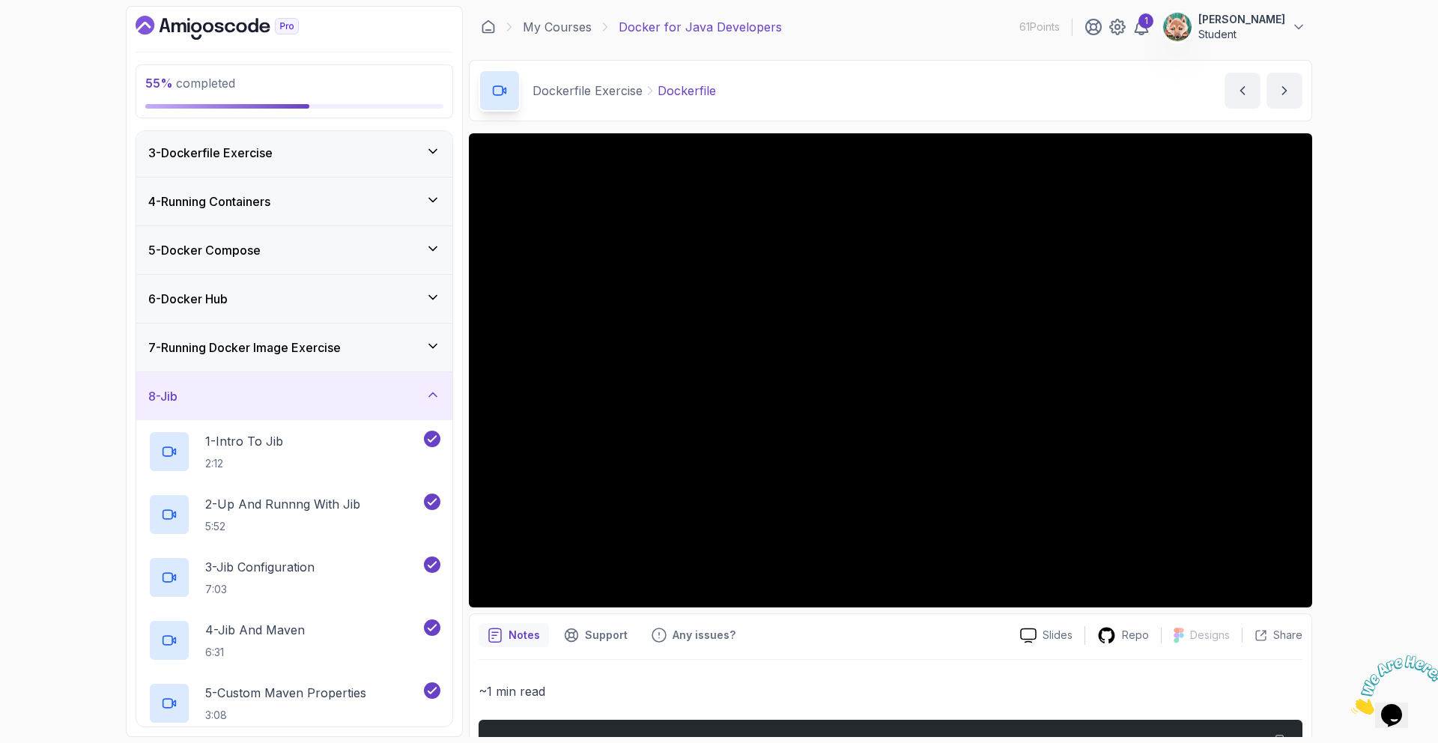
scroll to position [268, 0]
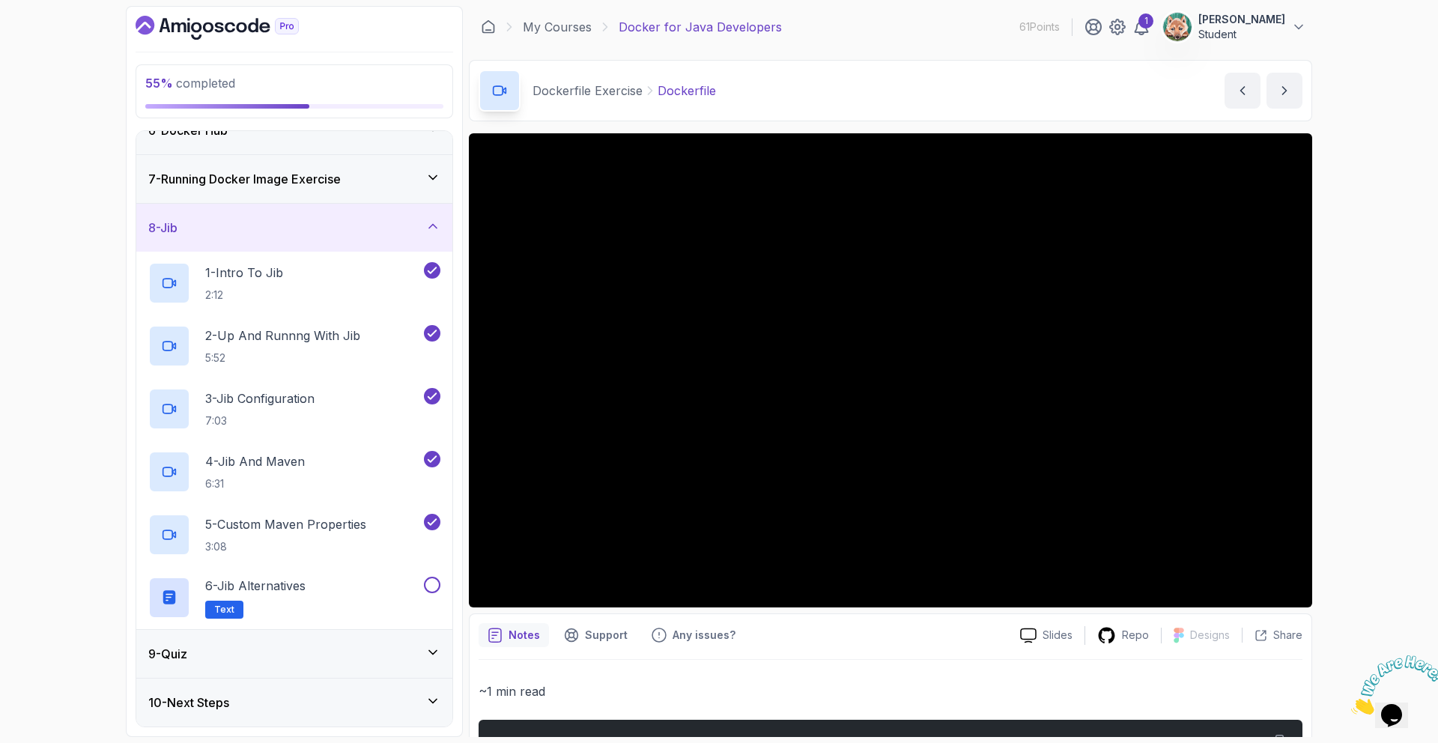
click at [312, 693] on div "10 - Next Steps" at bounding box center [294, 702] width 292 height 18
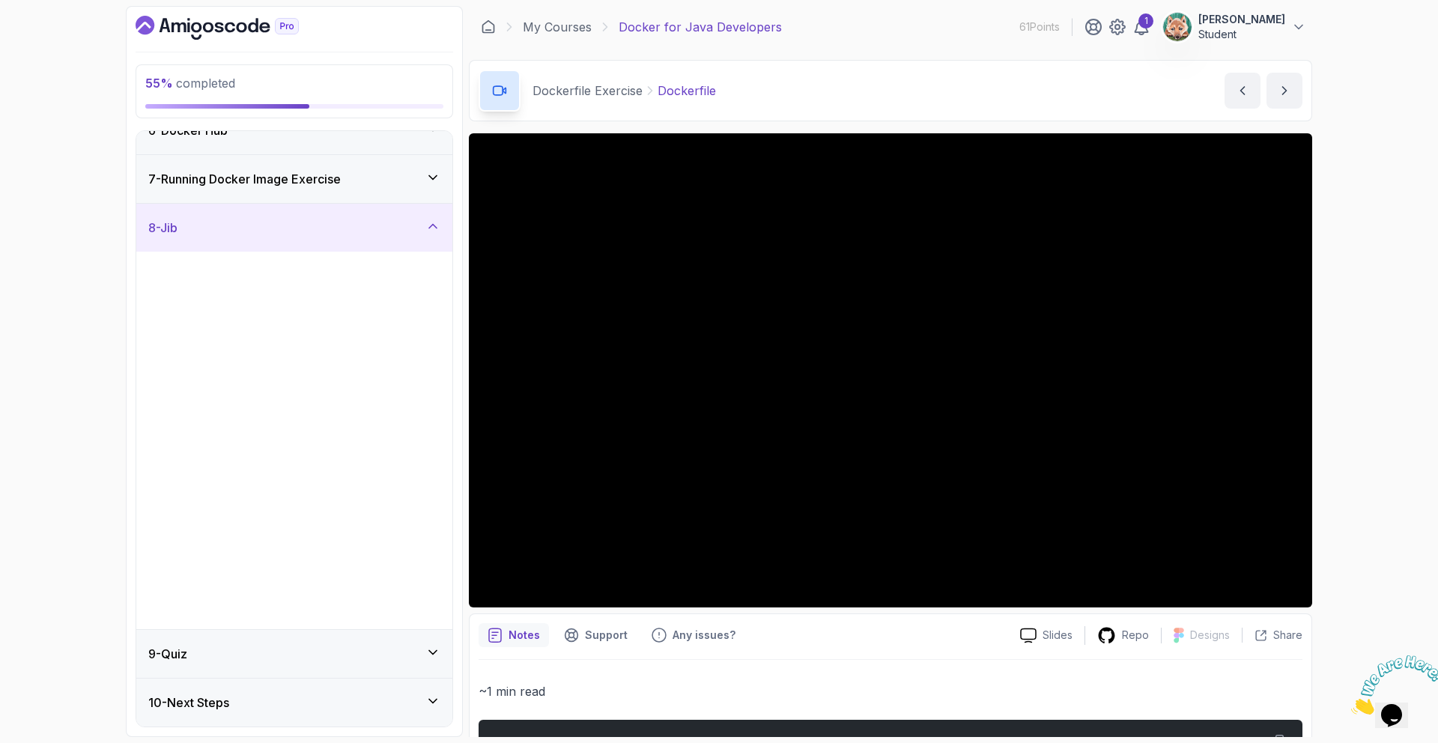
click at [312, 428] on p "7:03" at bounding box center [259, 420] width 109 height 15
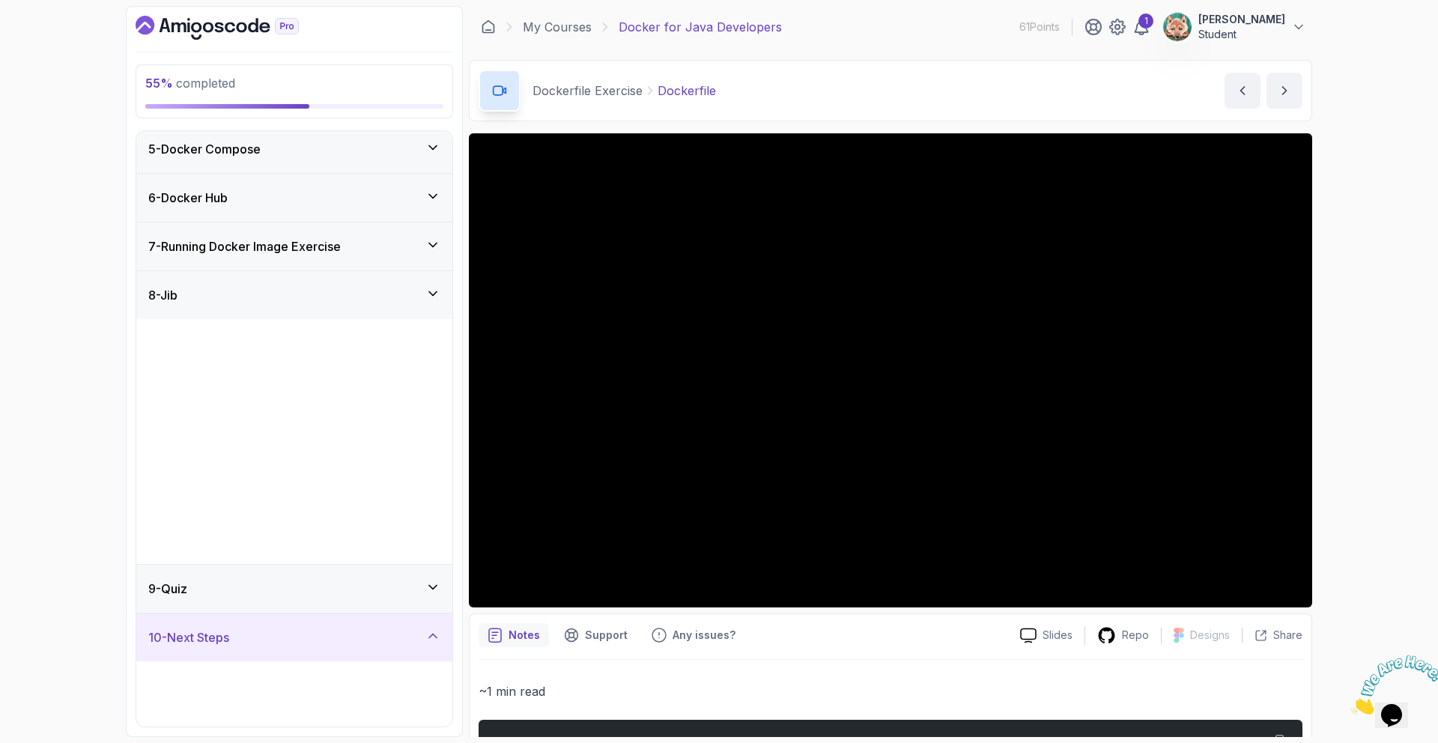
scroll to position [0, 0]
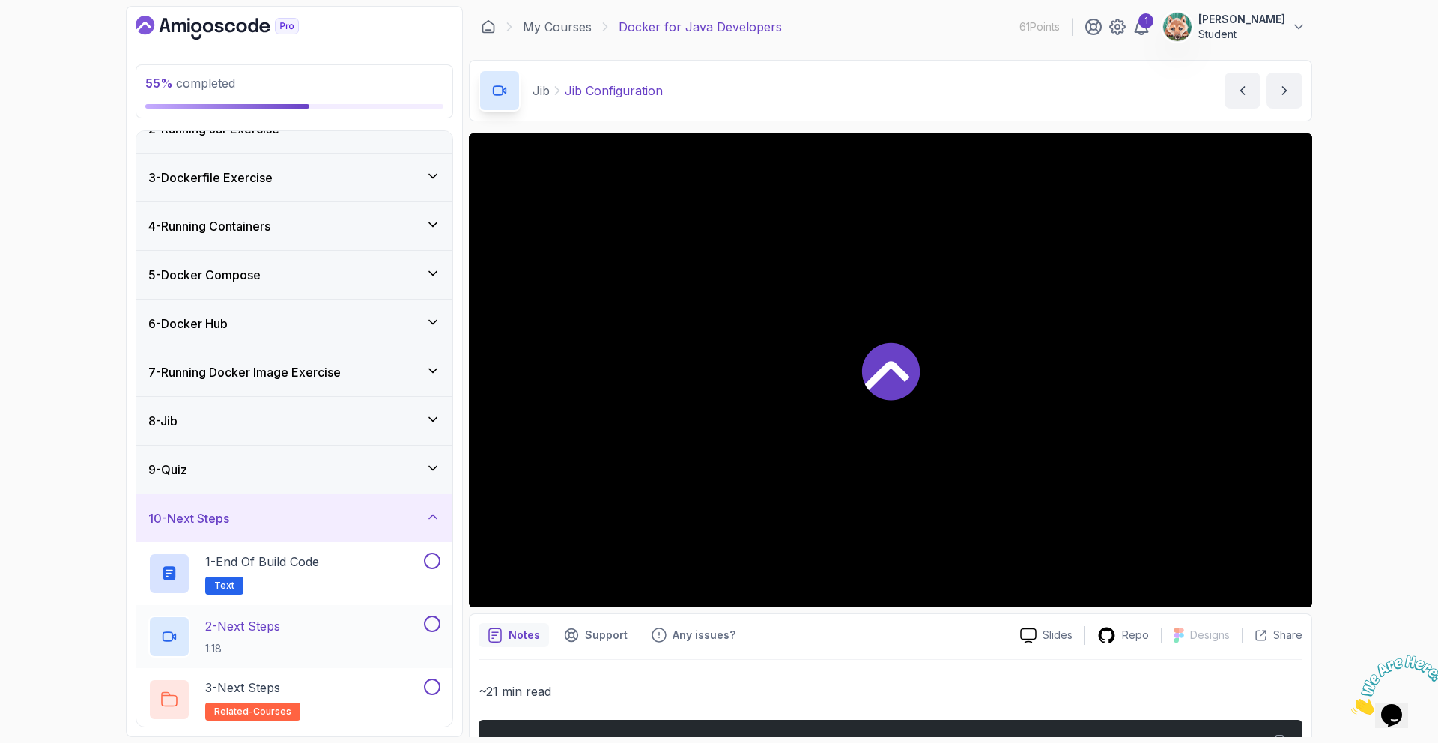
scroll to position [79, 0]
